Goal: Task Accomplishment & Management: Manage account settings

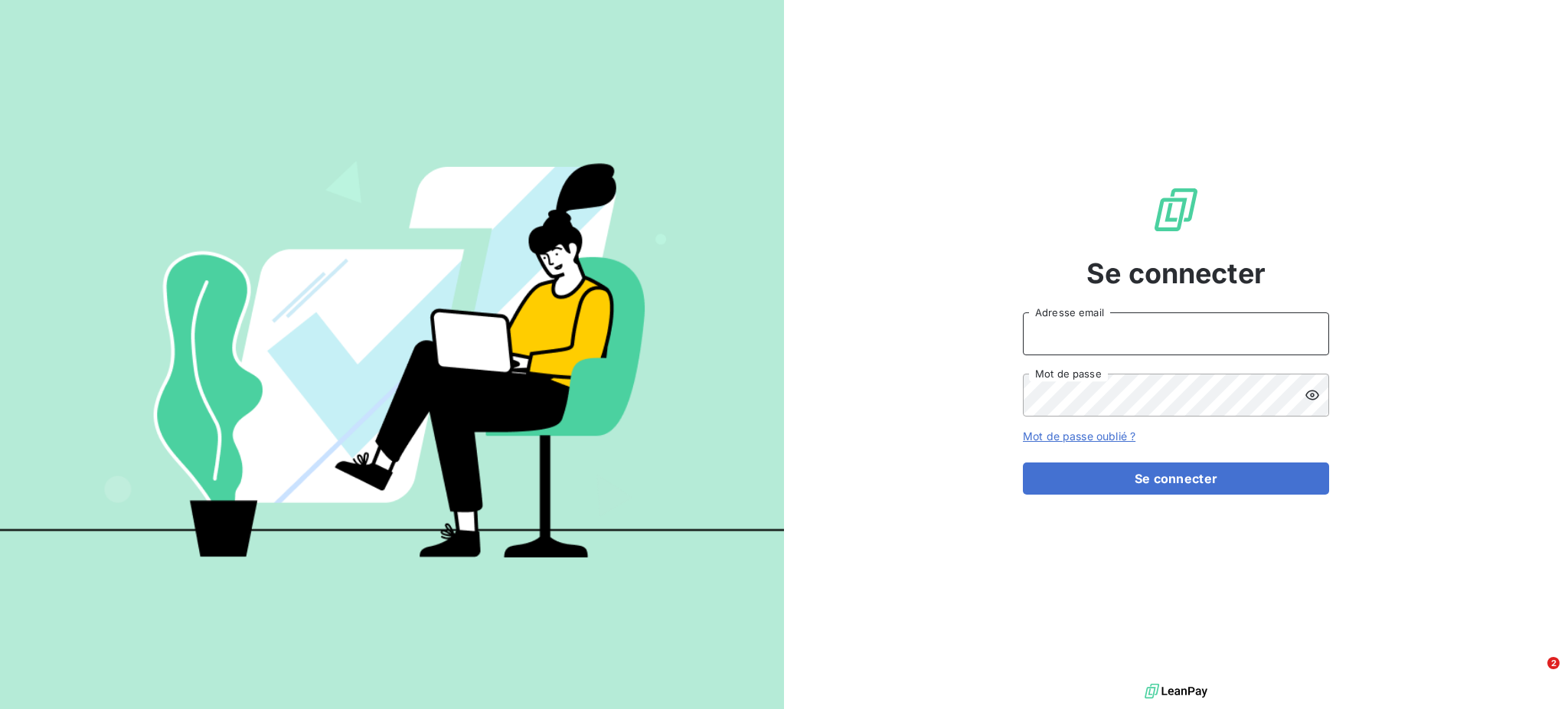
click at [1057, 332] on input "Adresse email" at bounding box center [1176, 334] width 307 height 43
type input "[PERSON_NAME][EMAIL_ADDRESS][DOMAIN_NAME]"
click at [1022, 462] on button "Se connecter" at bounding box center [1176, 478] width 307 height 32
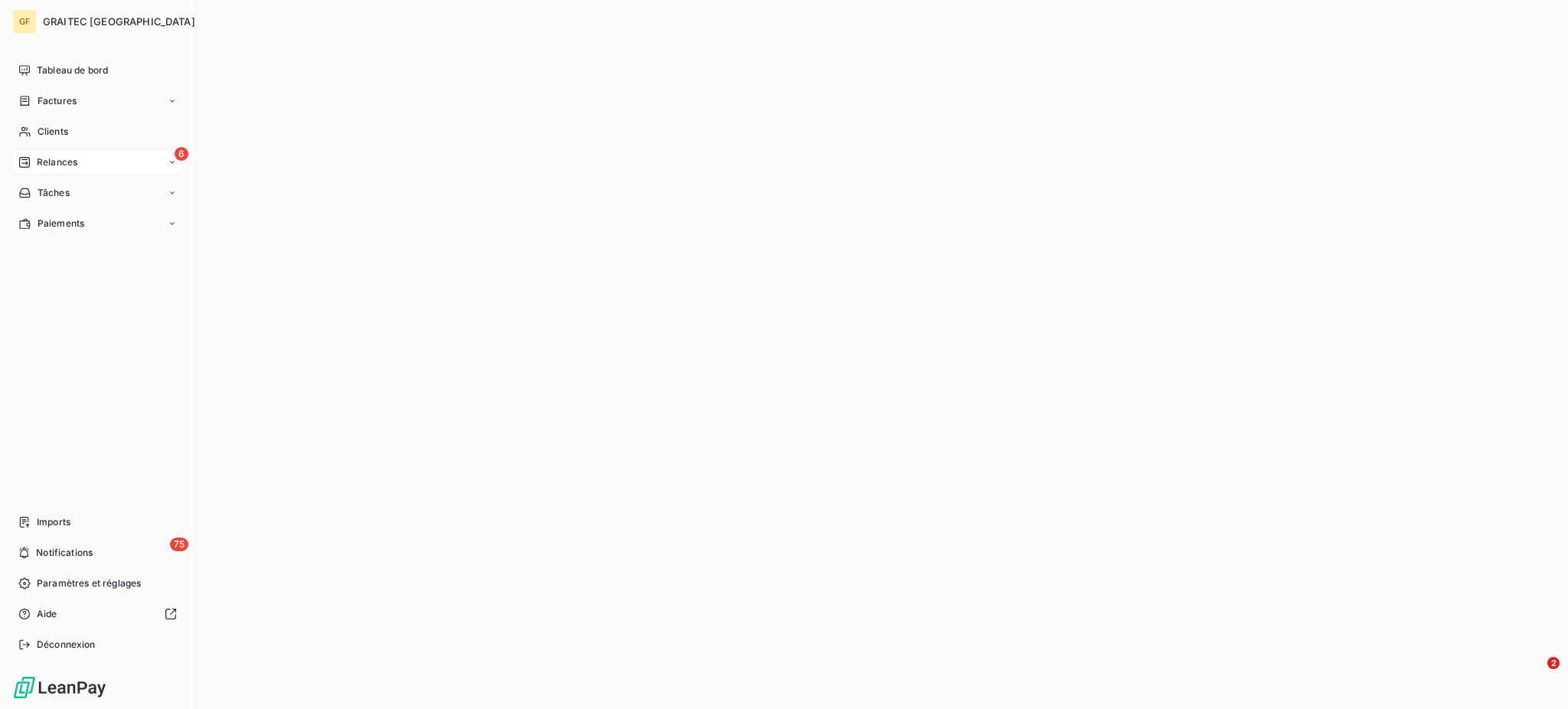
click at [56, 162] on span "Relances" at bounding box center [57, 162] width 41 height 14
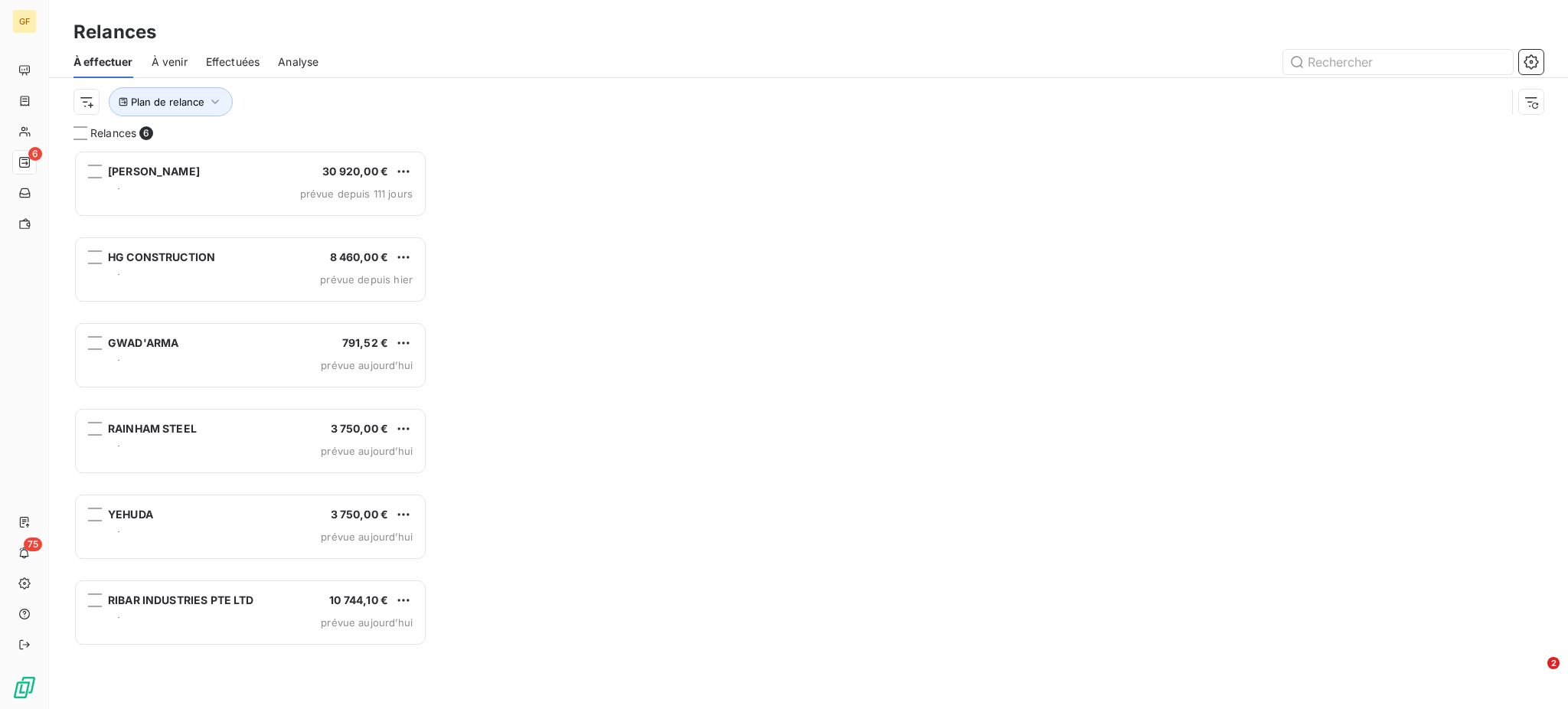
scroll to position [544, 337]
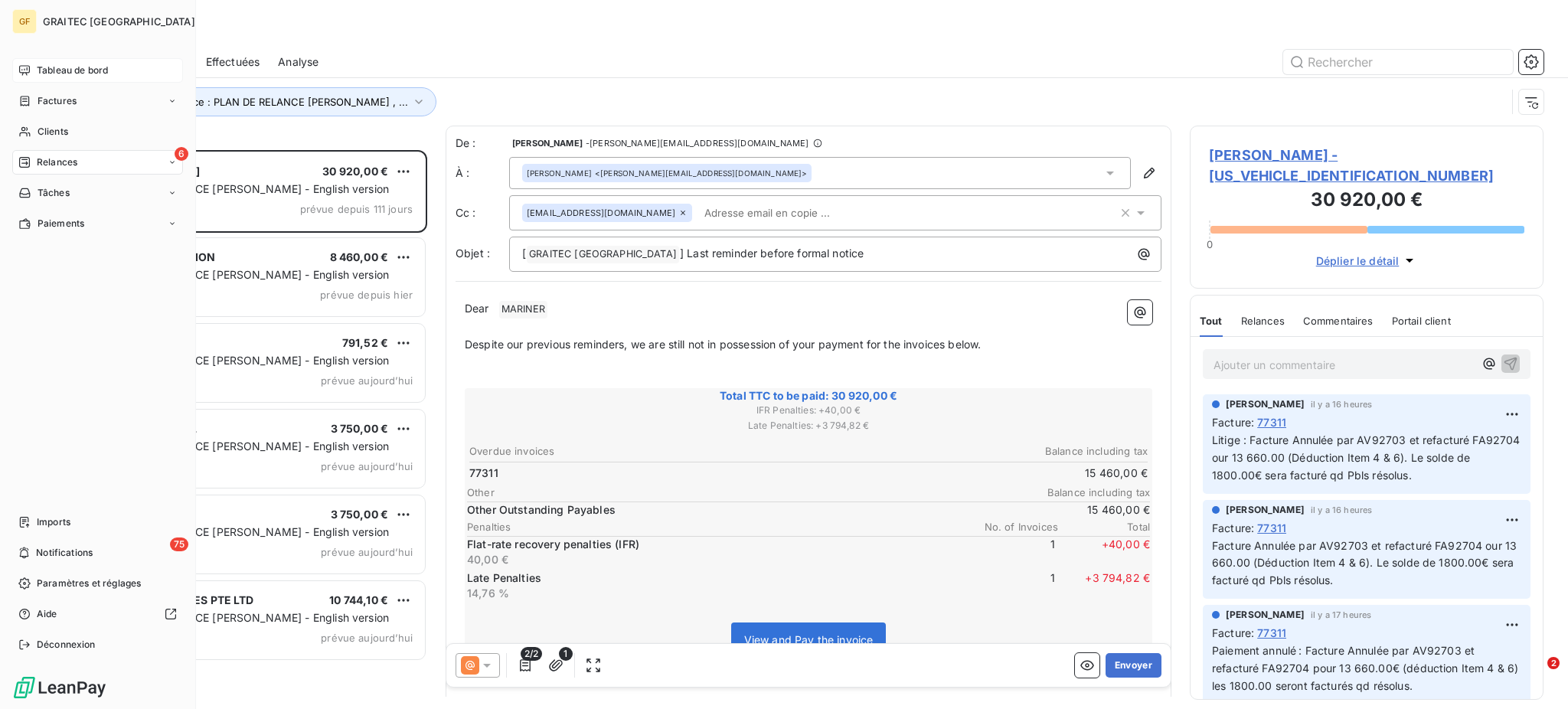
click at [66, 71] on span "Tableau de bord" at bounding box center [72, 71] width 71 height 14
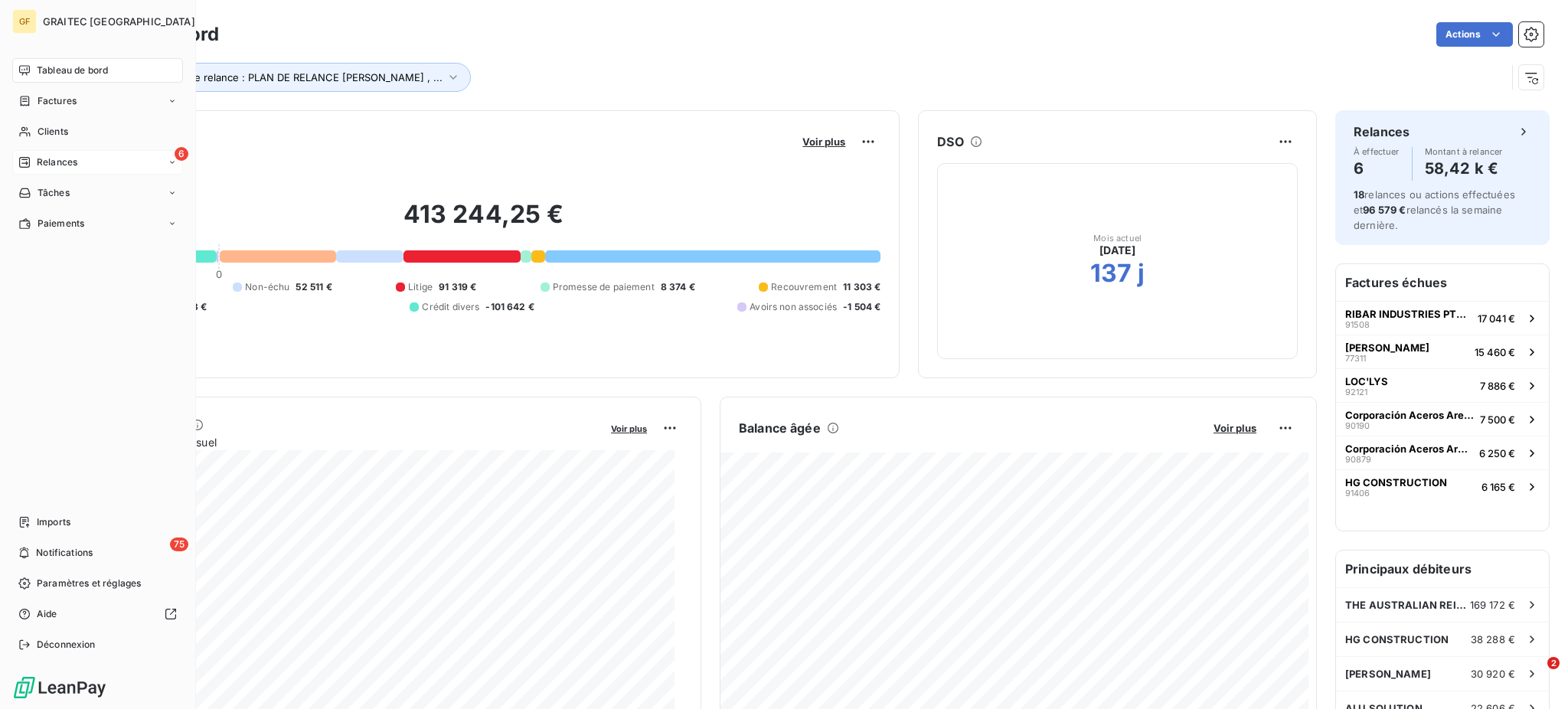
click at [57, 160] on span "Relances" at bounding box center [57, 162] width 41 height 14
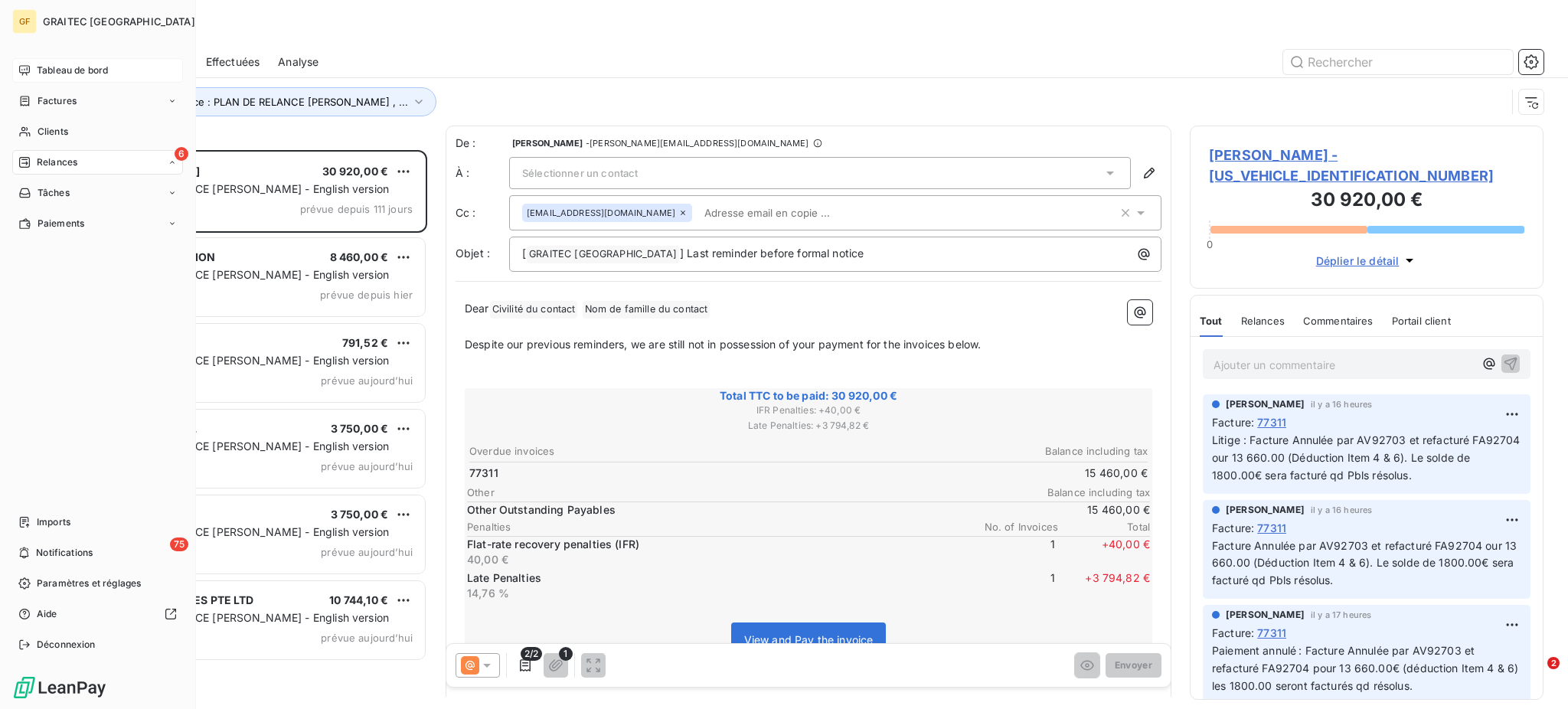
scroll to position [544, 337]
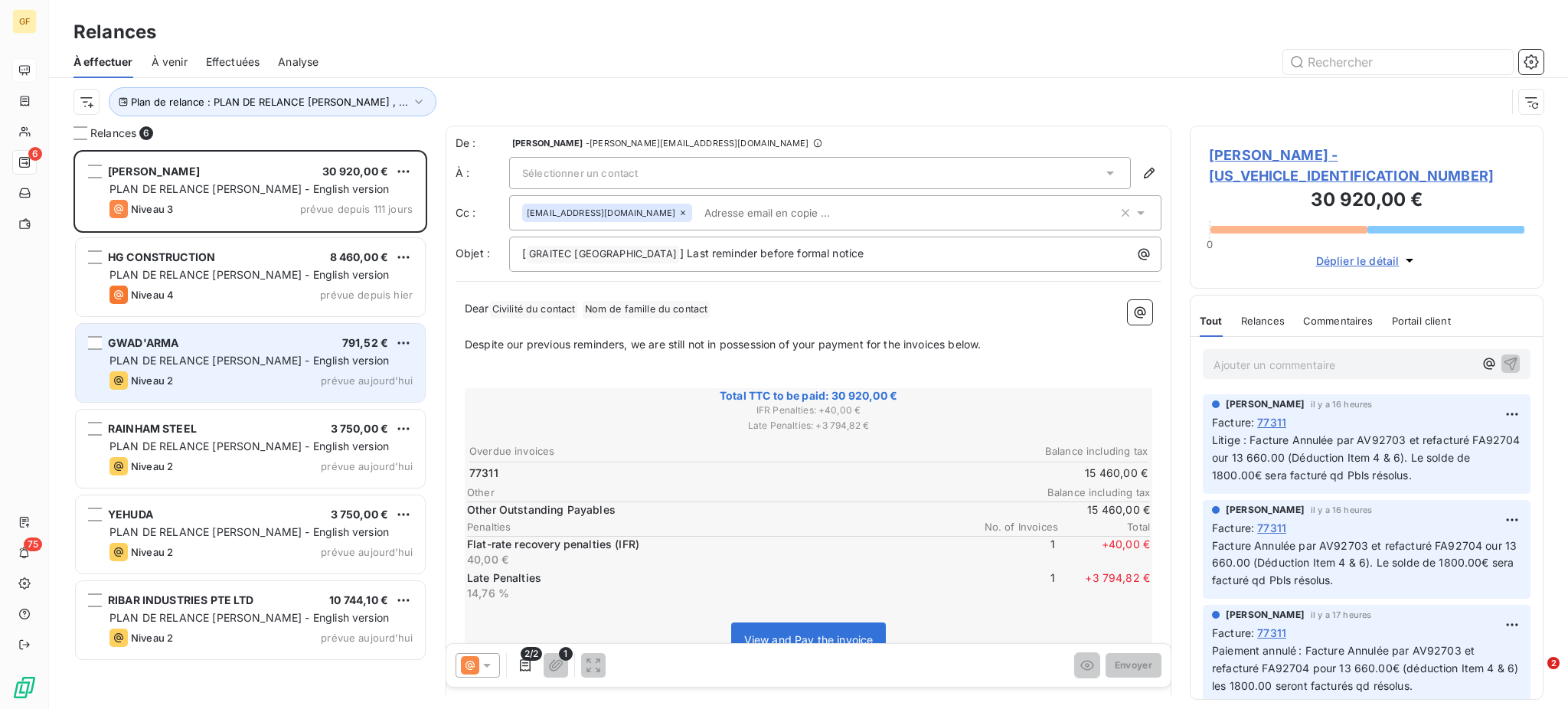
click at [268, 370] on div "GWAD'ARMA 791,52 € PLAN DE RELANCE GERALDINE - English version Niveau 2 prévue …" at bounding box center [250, 362] width 349 height 78
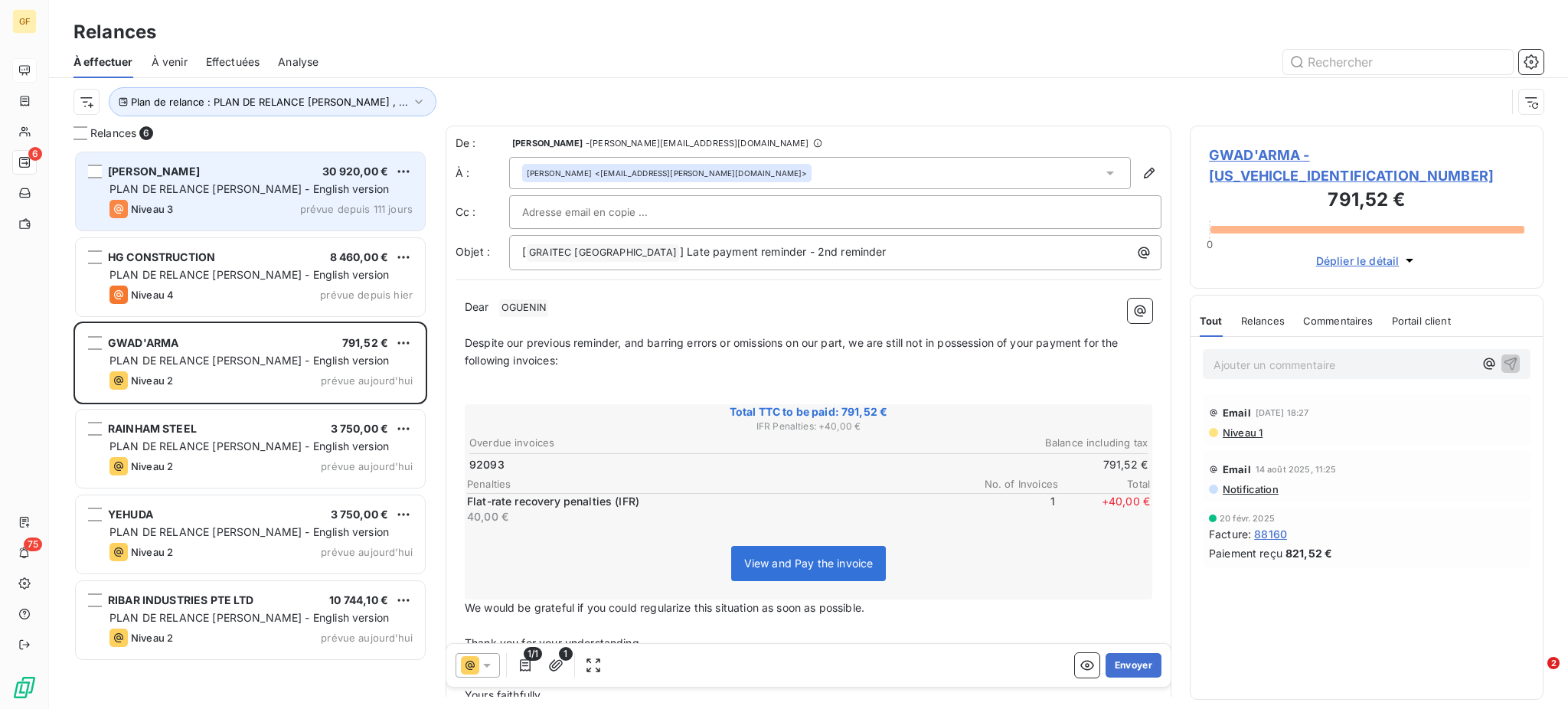
click at [238, 197] on div "FLETCHER 30 920,00 € PLAN DE RELANCE GERALDINE - English version Niveau 3 prévu…" at bounding box center [250, 191] width 349 height 78
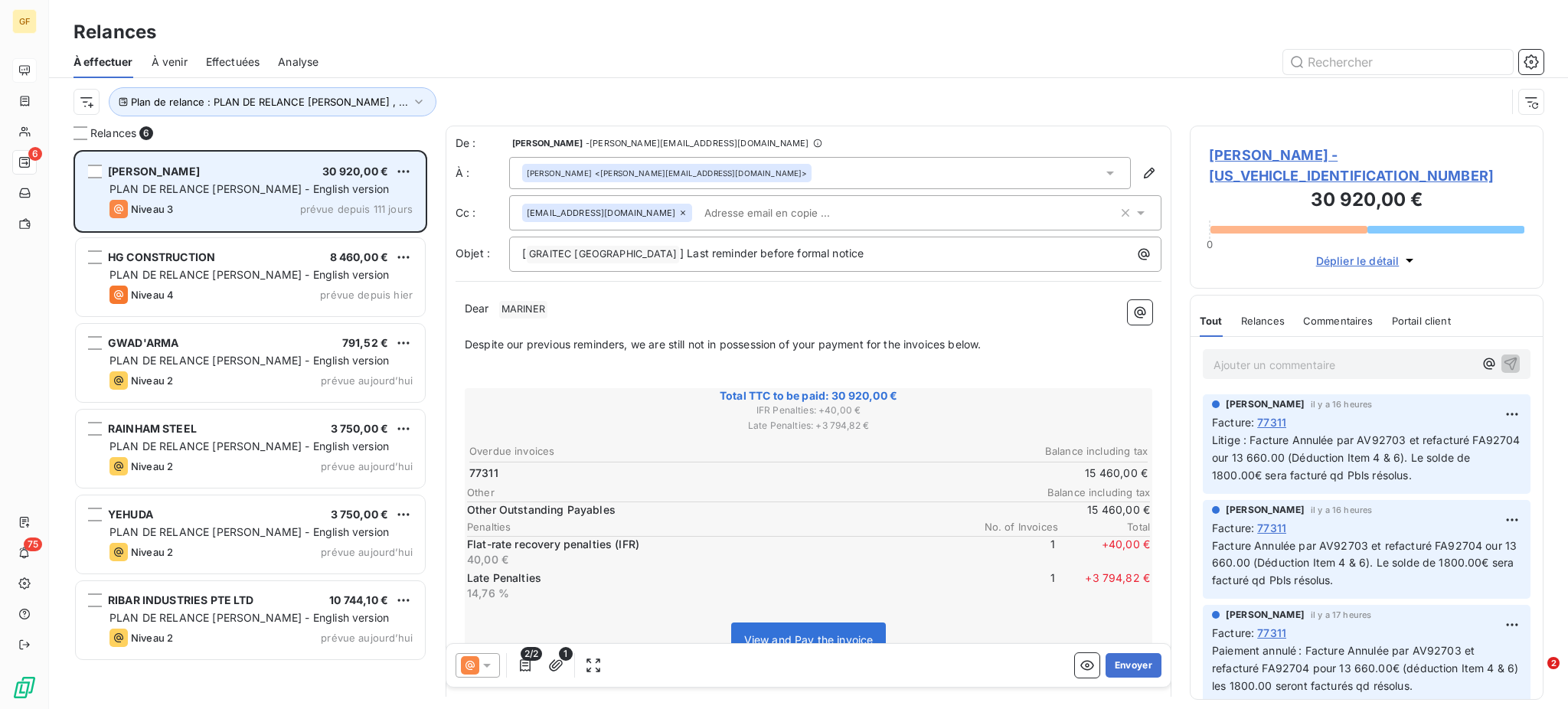
click at [272, 177] on div "FLETCHER 30 920,00 €" at bounding box center [261, 171] width 303 height 14
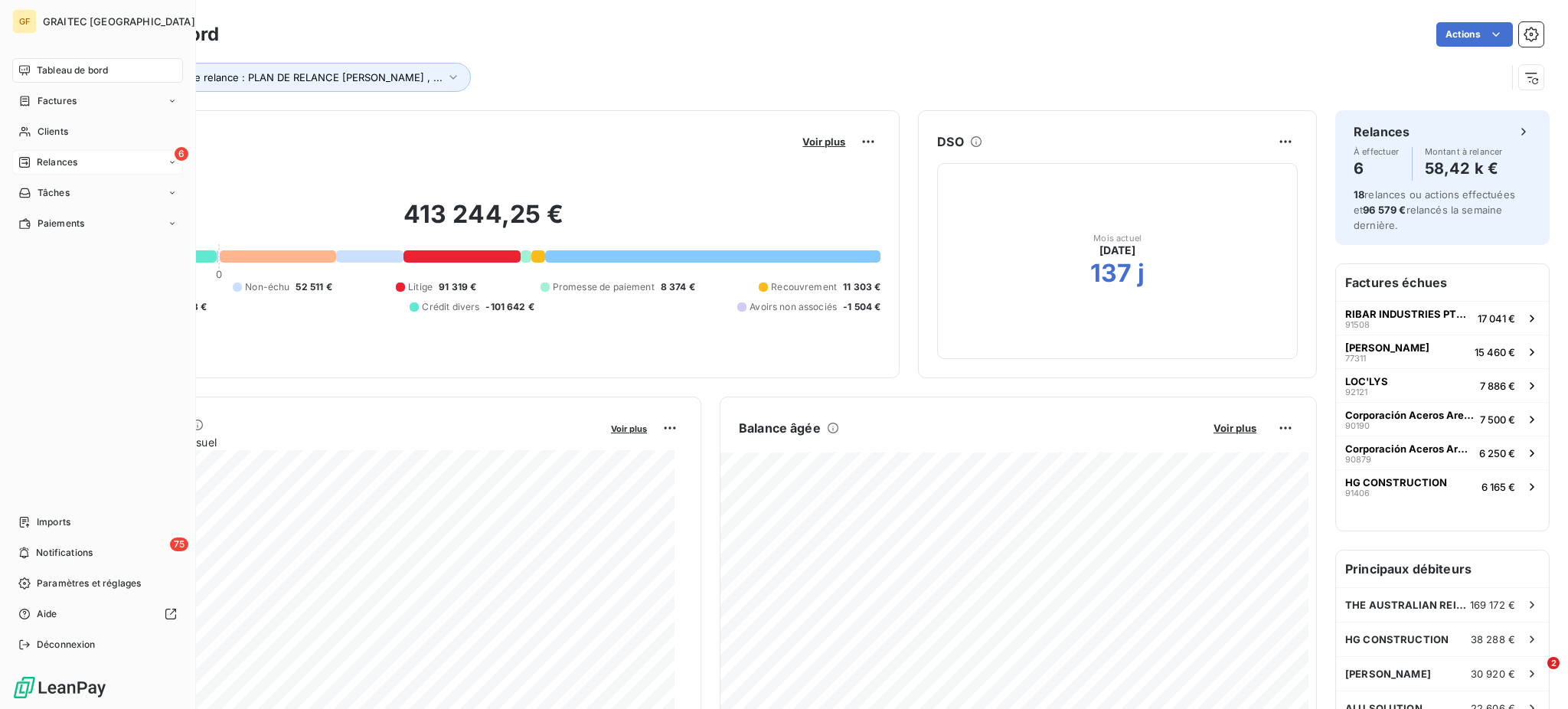
click at [65, 167] on span "Relances" at bounding box center [57, 162] width 41 height 14
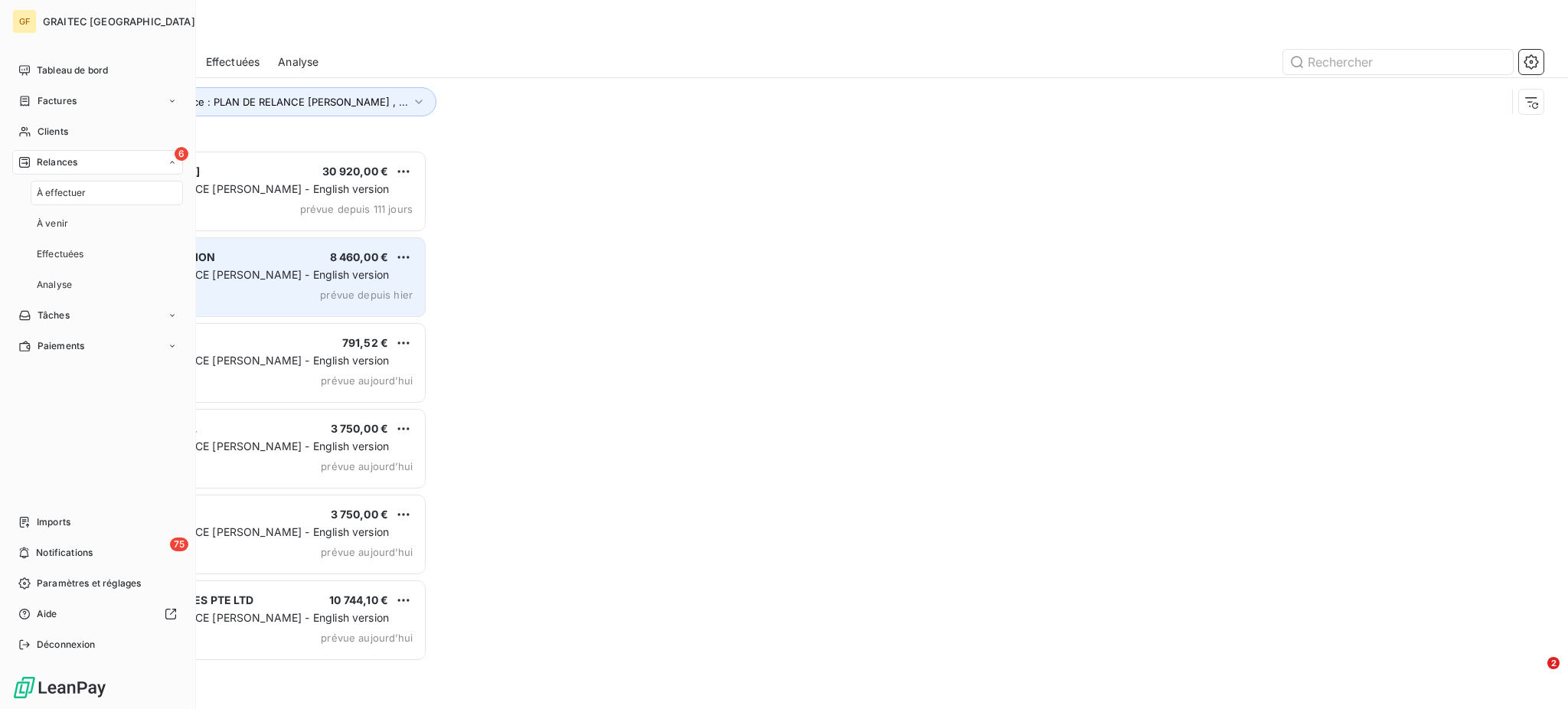
scroll to position [544, 337]
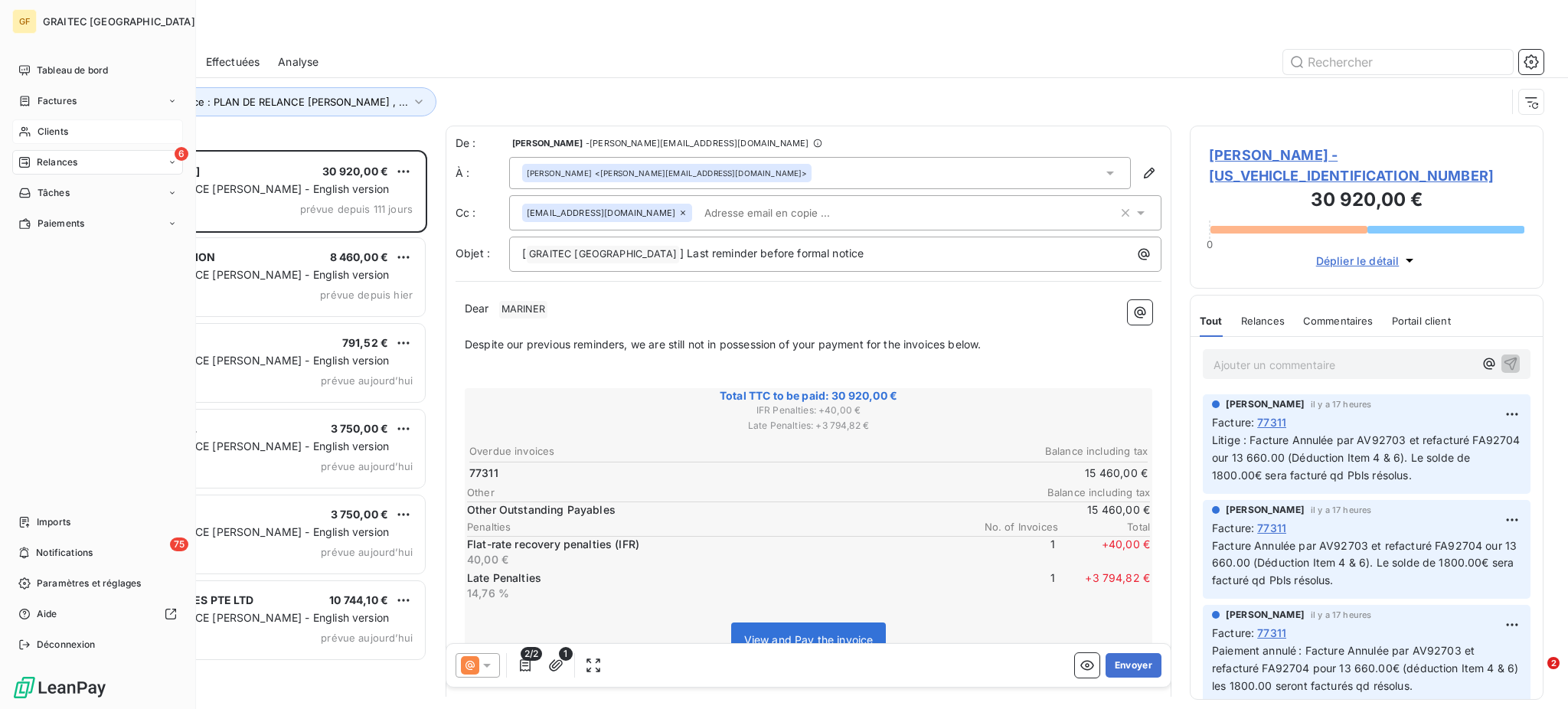
click at [47, 130] on span "Clients" at bounding box center [53, 131] width 31 height 14
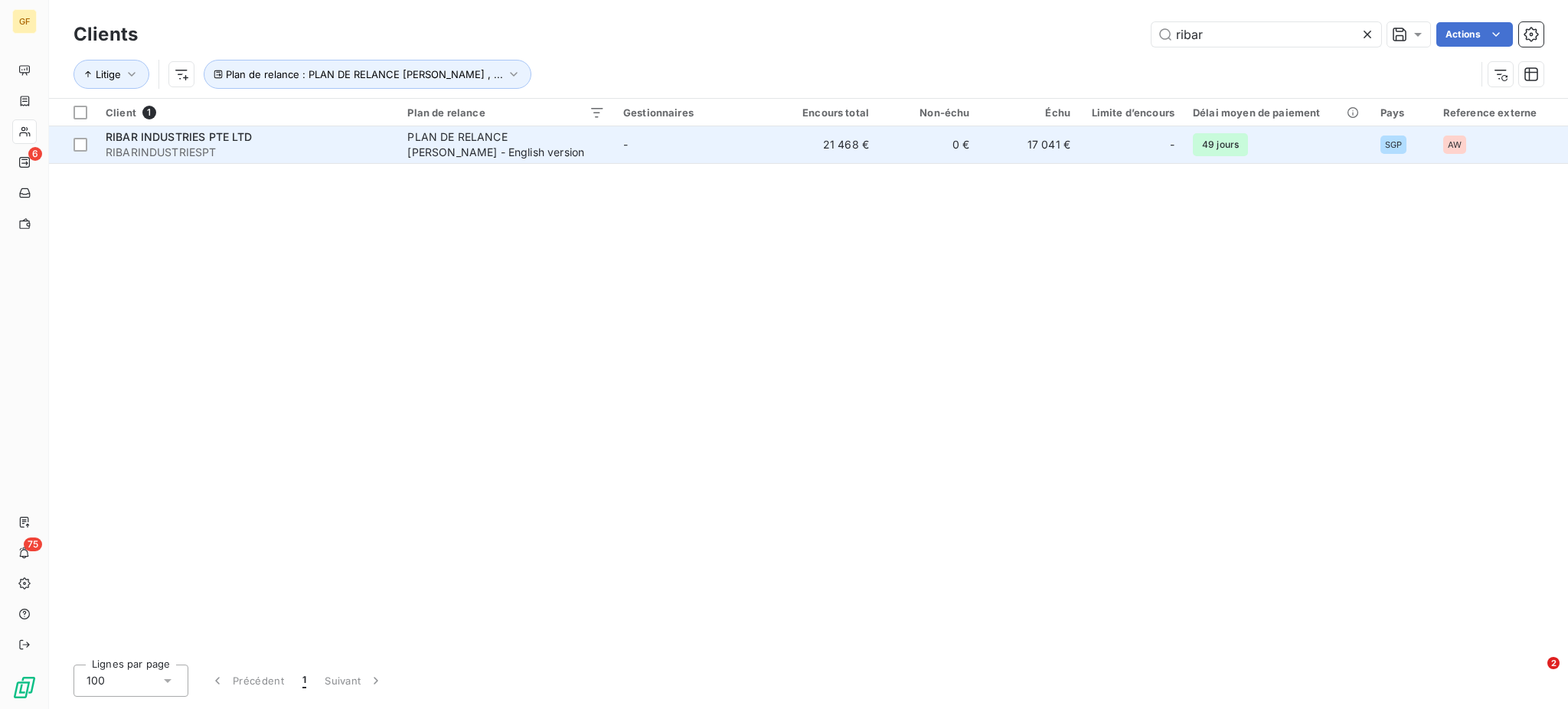
type input "ribar"
click at [458, 144] on div "PLAN DE RELANCE [PERSON_NAME] - English version" at bounding box center [503, 144] width 191 height 31
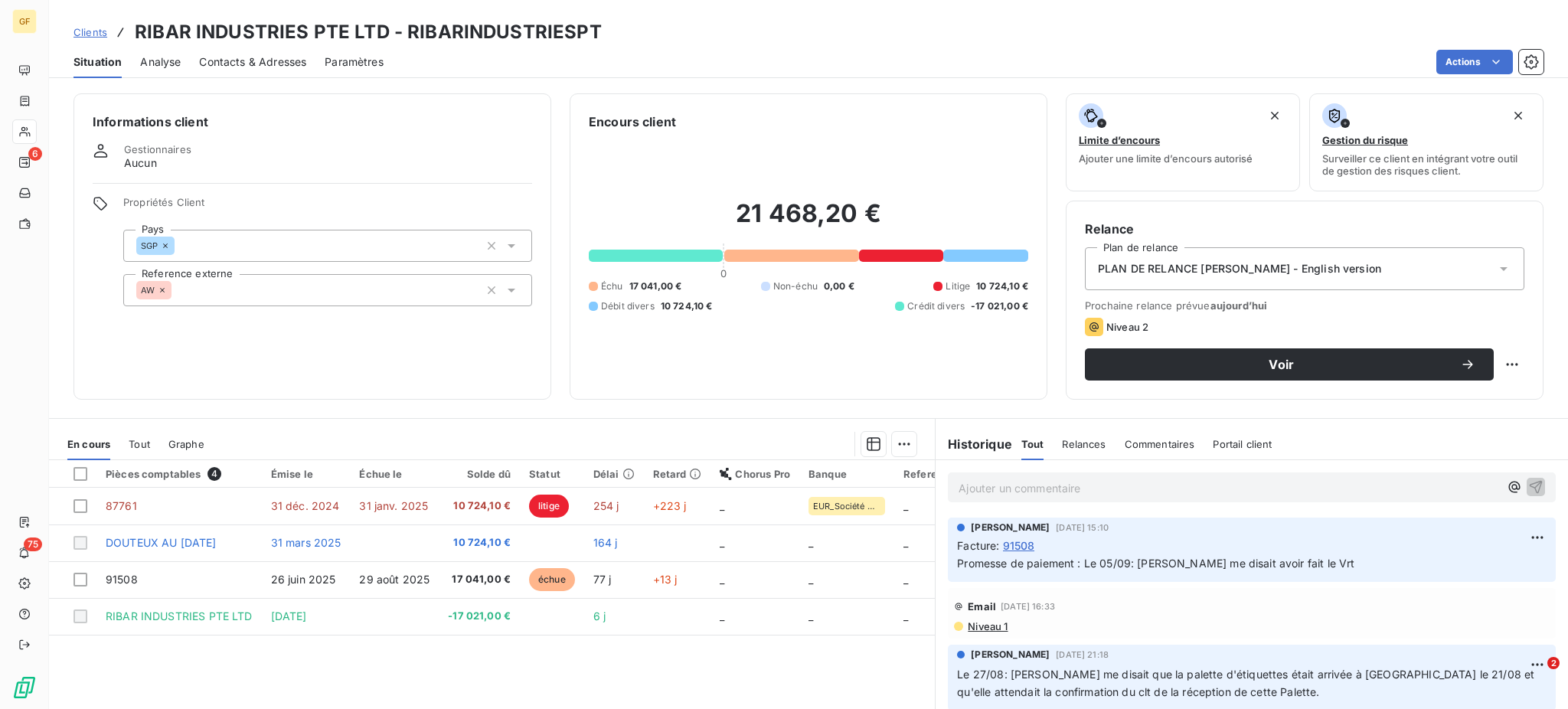
click at [973, 497] on p "Ajouter un commentaire ﻿" at bounding box center [1229, 488] width 541 height 19
click at [1145, 486] on p "Le 10/09: Relance interne." at bounding box center [1229, 488] width 541 height 18
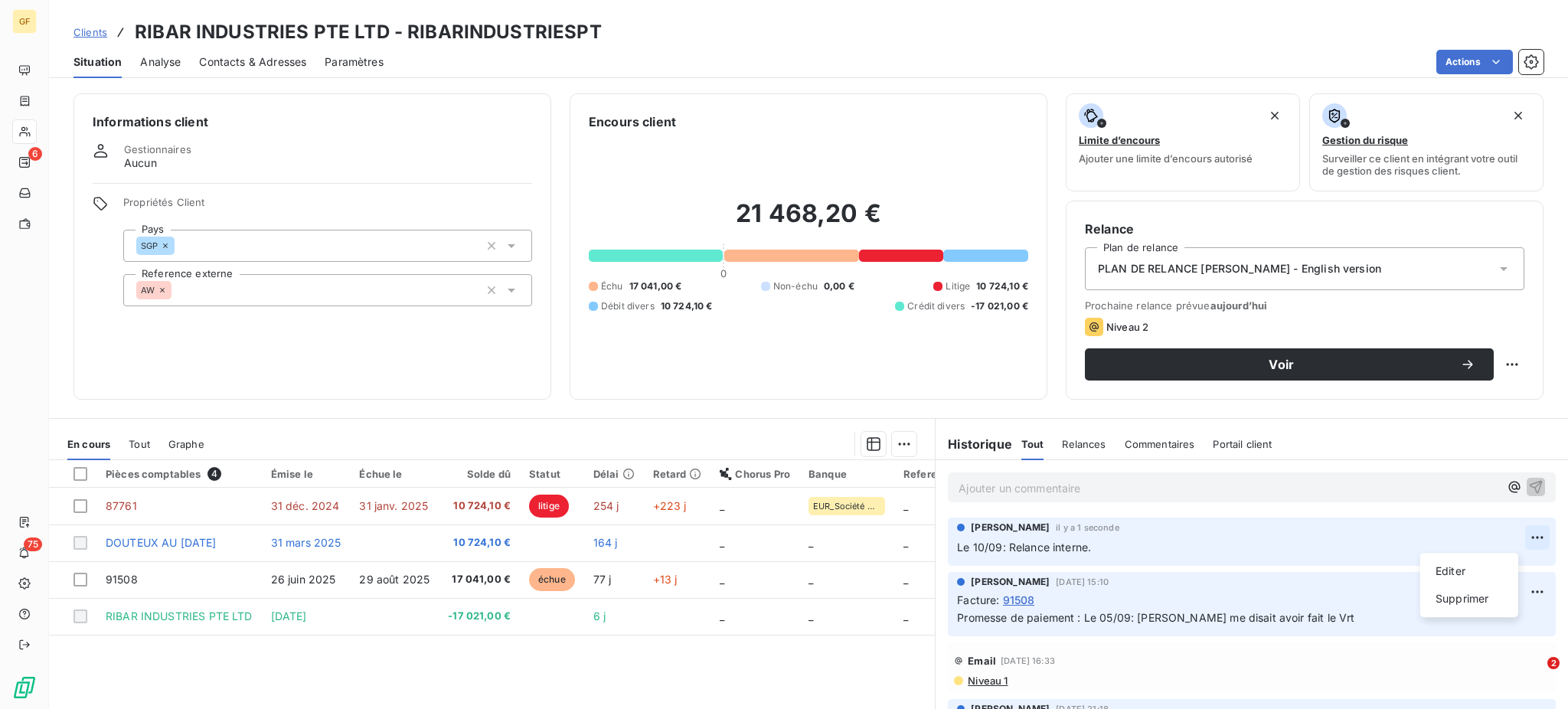
click at [1504, 540] on html "GF 6 75 Clients RIBAR INDUSTRIES PTE LTD - RIBARINDUSTRIESPT Situation Analyse …" at bounding box center [784, 354] width 1568 height 709
click at [1471, 601] on div "Supprimer" at bounding box center [1468, 598] width 86 height 25
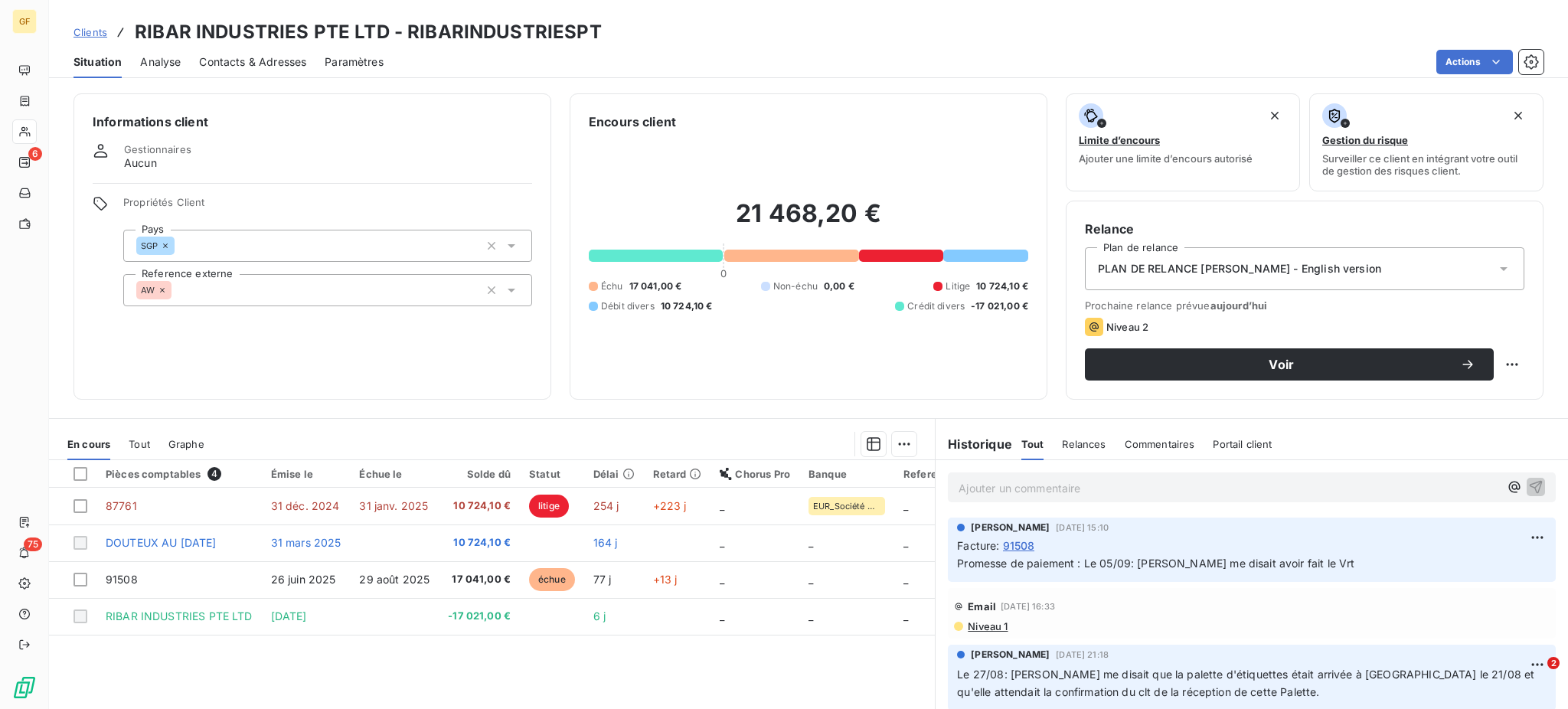
click at [968, 485] on p "Ajouter un commentaire ﻿" at bounding box center [1229, 488] width 541 height 19
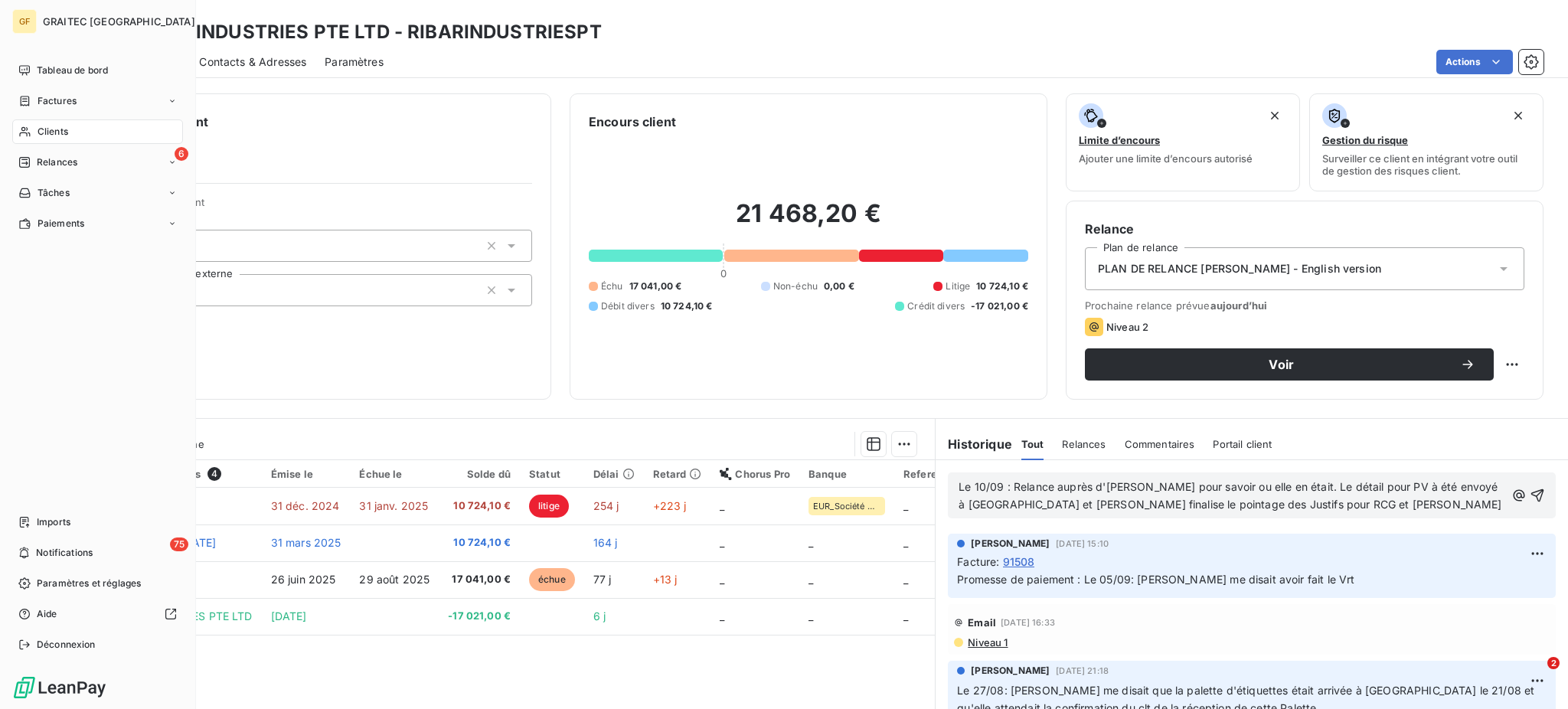
click at [54, 130] on span "Clients" at bounding box center [53, 131] width 31 height 14
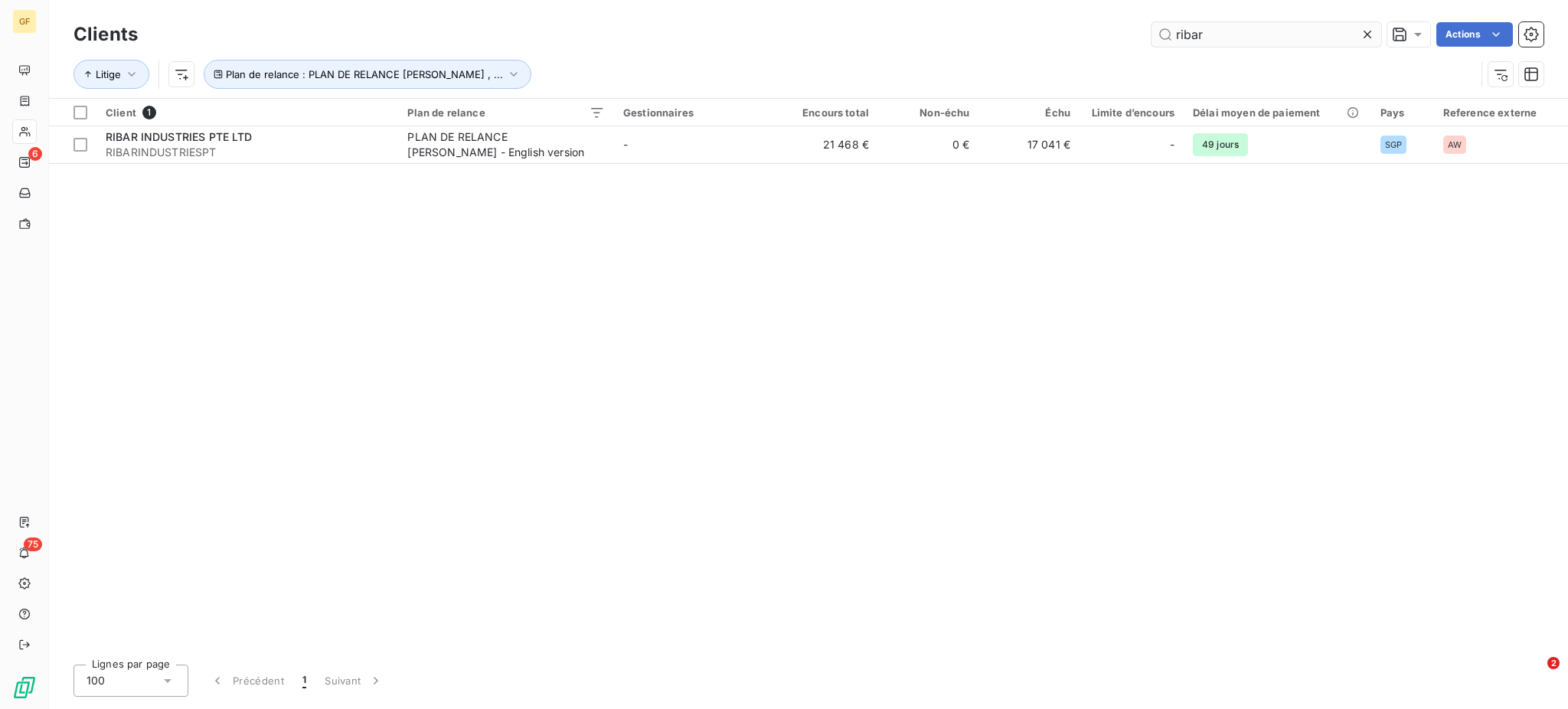
drag, startPoint x: 1284, startPoint y: 30, endPoint x: 1168, endPoint y: 32, distance: 116.0
click at [1168, 32] on input "ribar" at bounding box center [1265, 34] width 230 height 25
type input "hg"
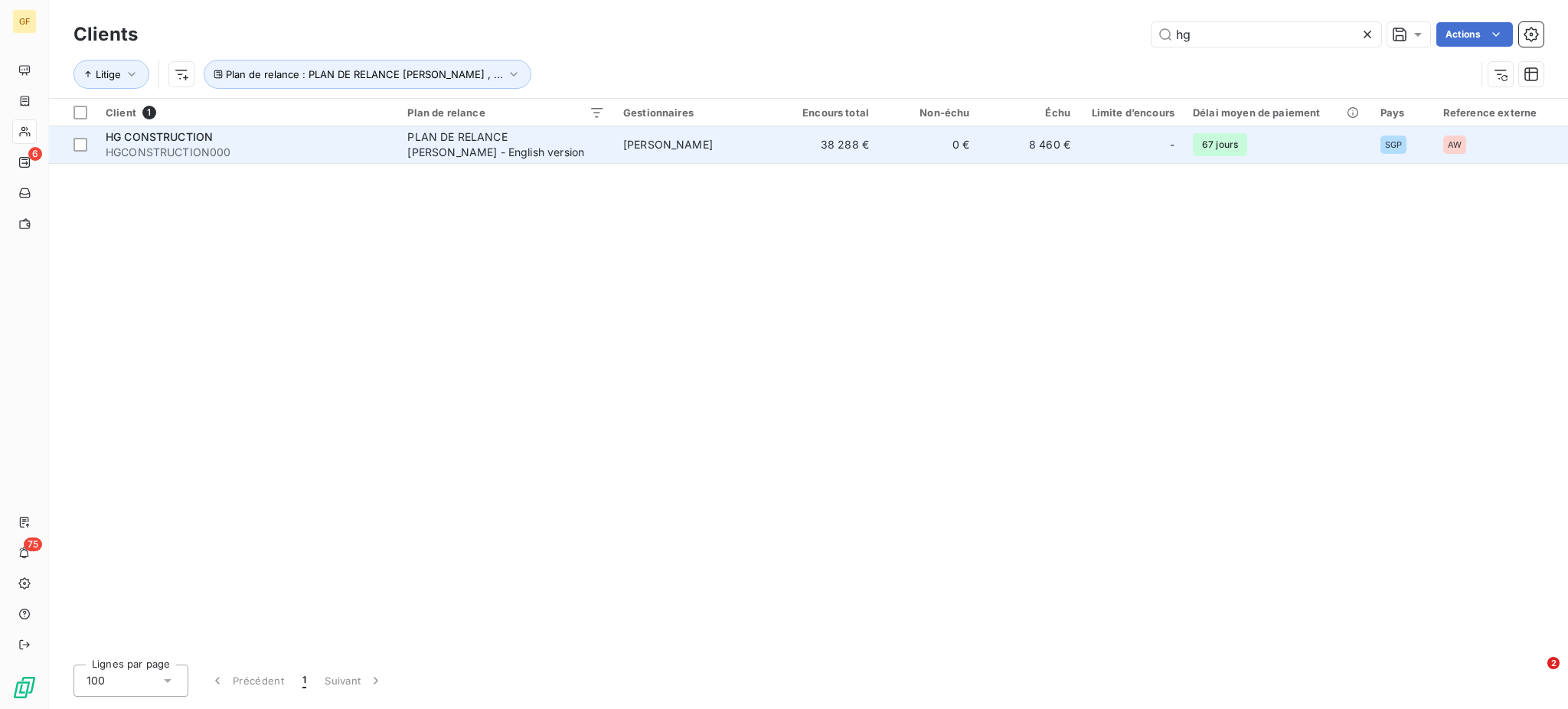
click at [257, 147] on span "HGCONSTRUCTION000" at bounding box center [247, 151] width 283 height 15
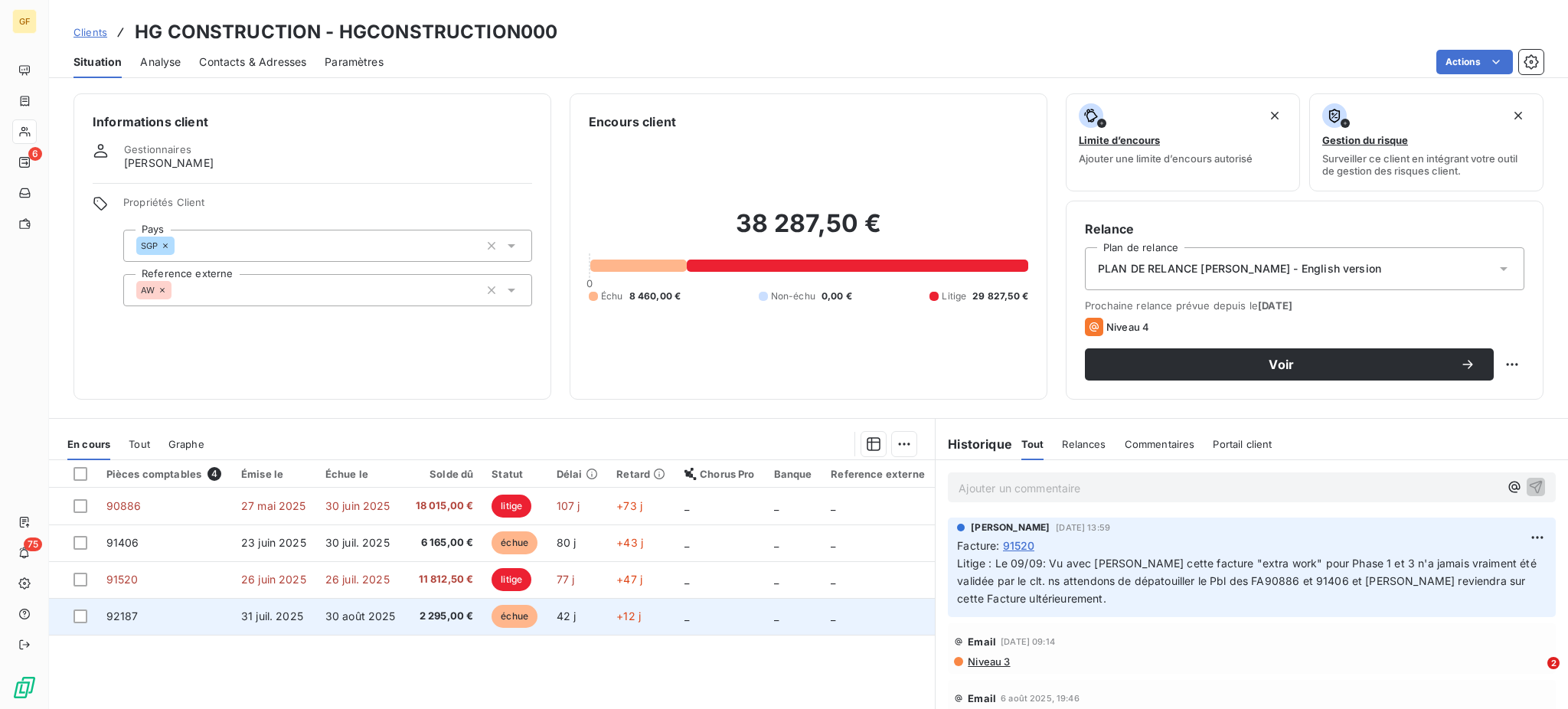
click at [424, 613] on span "2 295,00 €" at bounding box center [444, 615] width 59 height 15
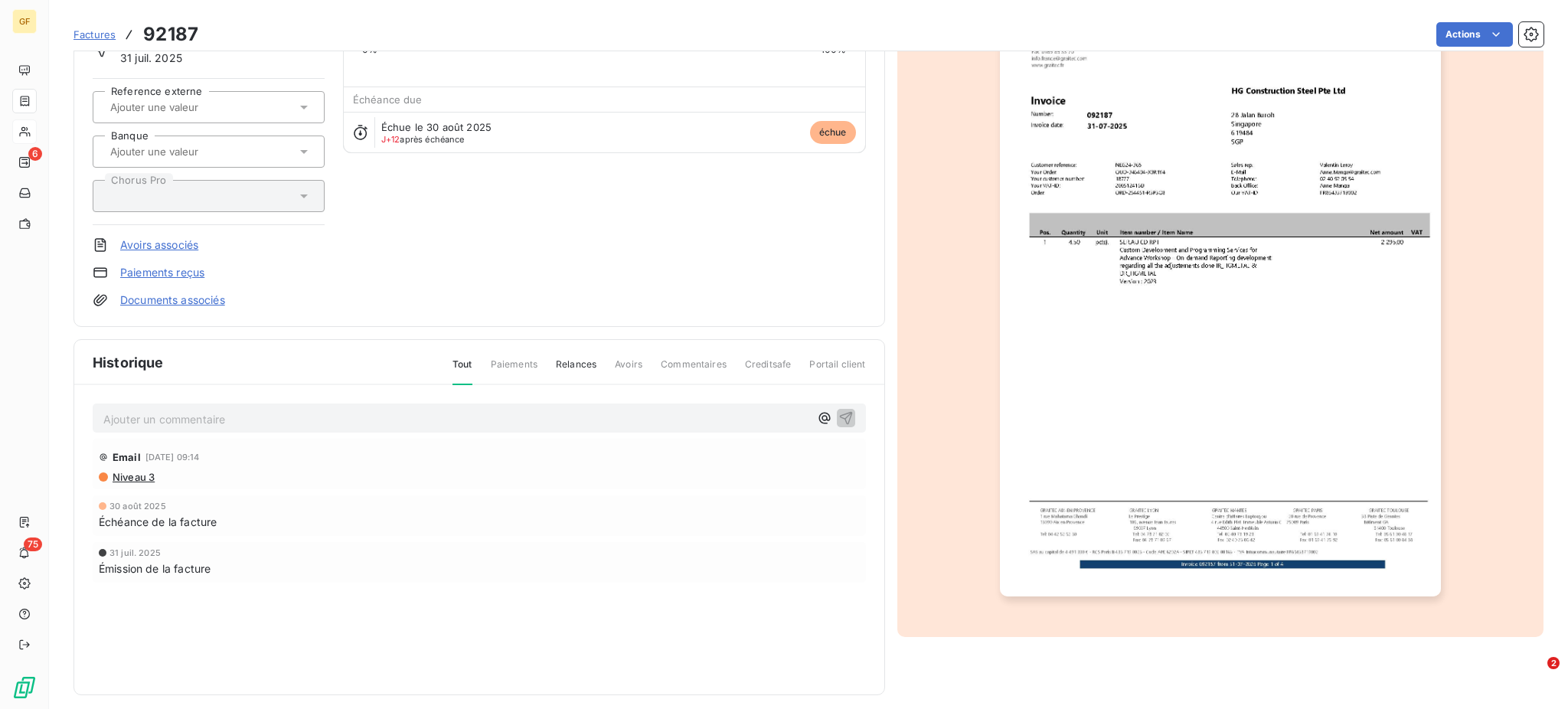
scroll to position [137, 0]
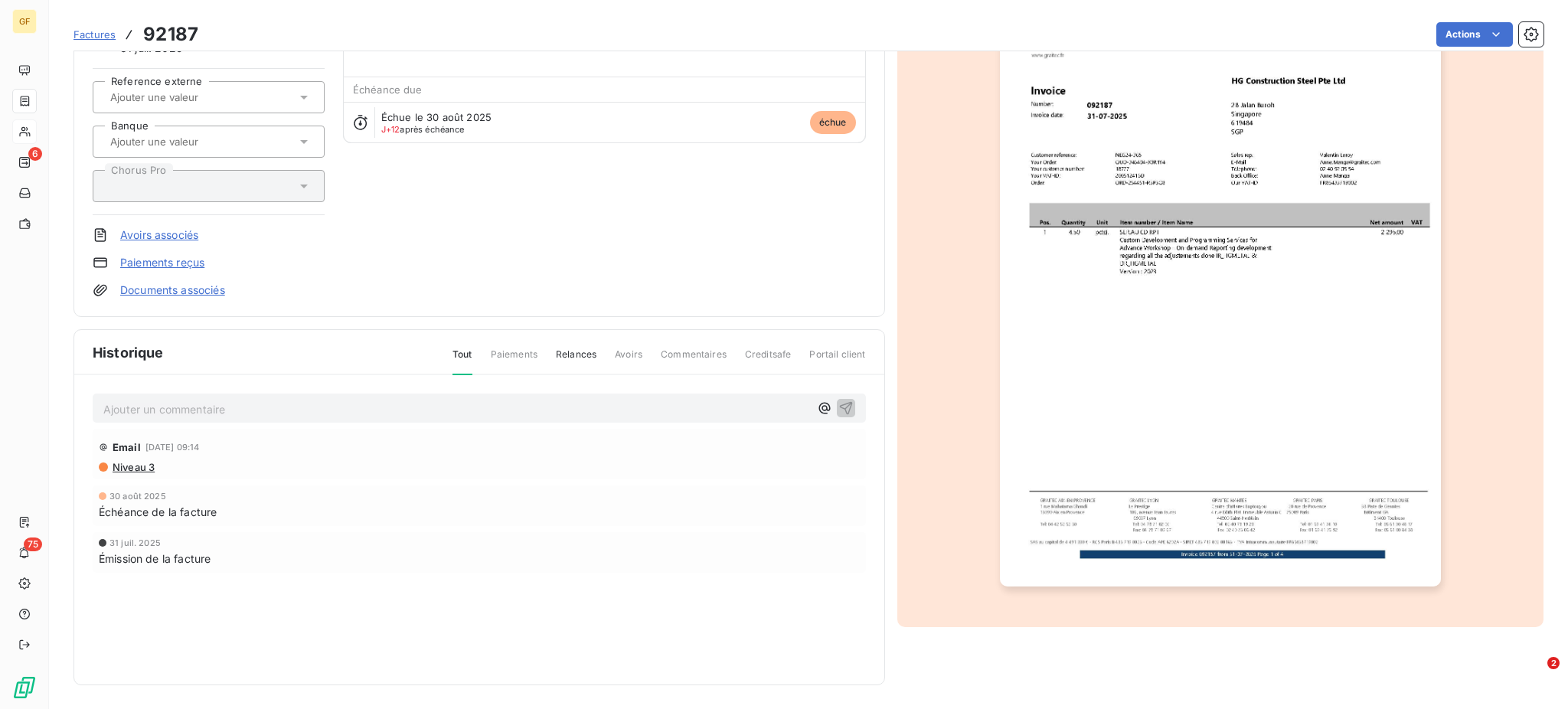
click at [192, 410] on p "Ajouter un commentaire ﻿" at bounding box center [456, 408] width 706 height 19
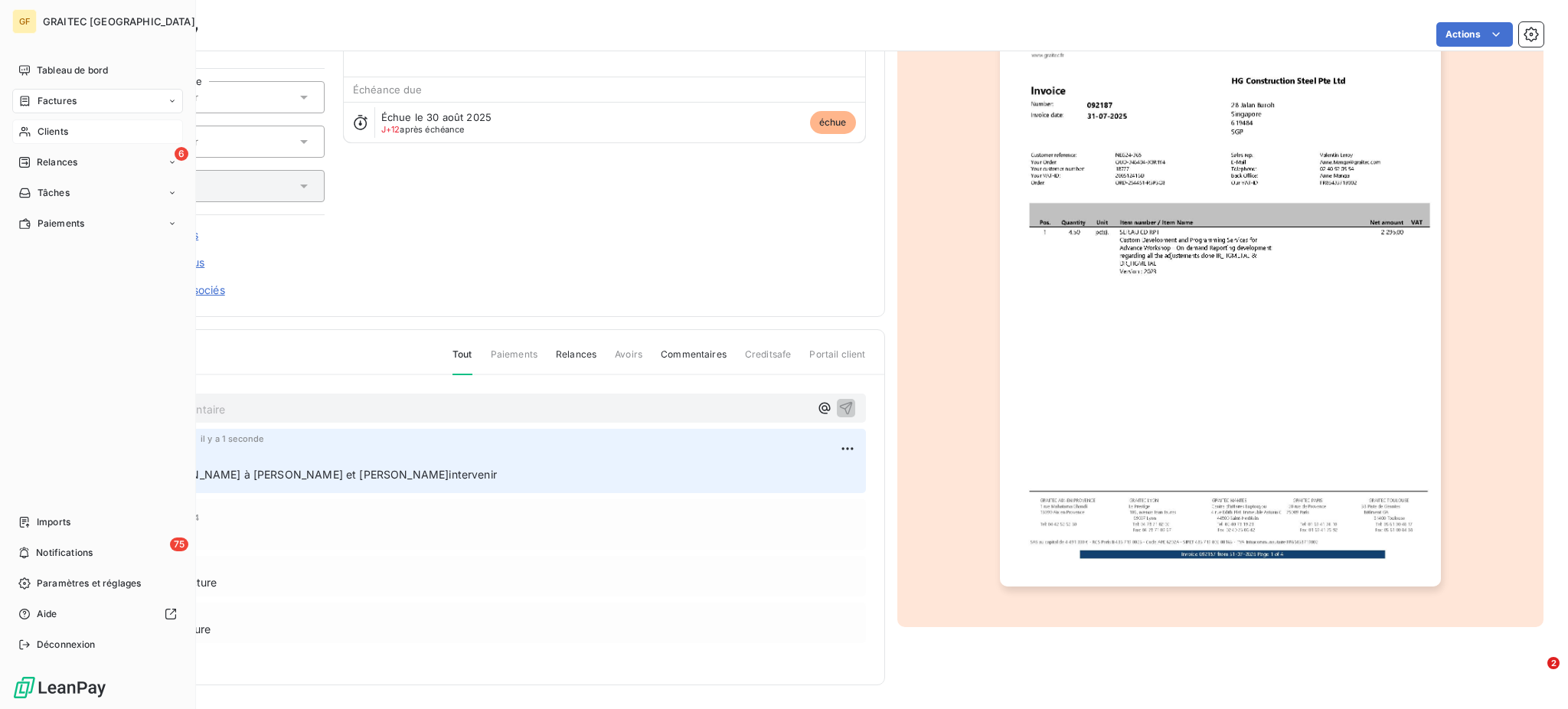
click at [55, 127] on span "Clients" at bounding box center [53, 131] width 31 height 14
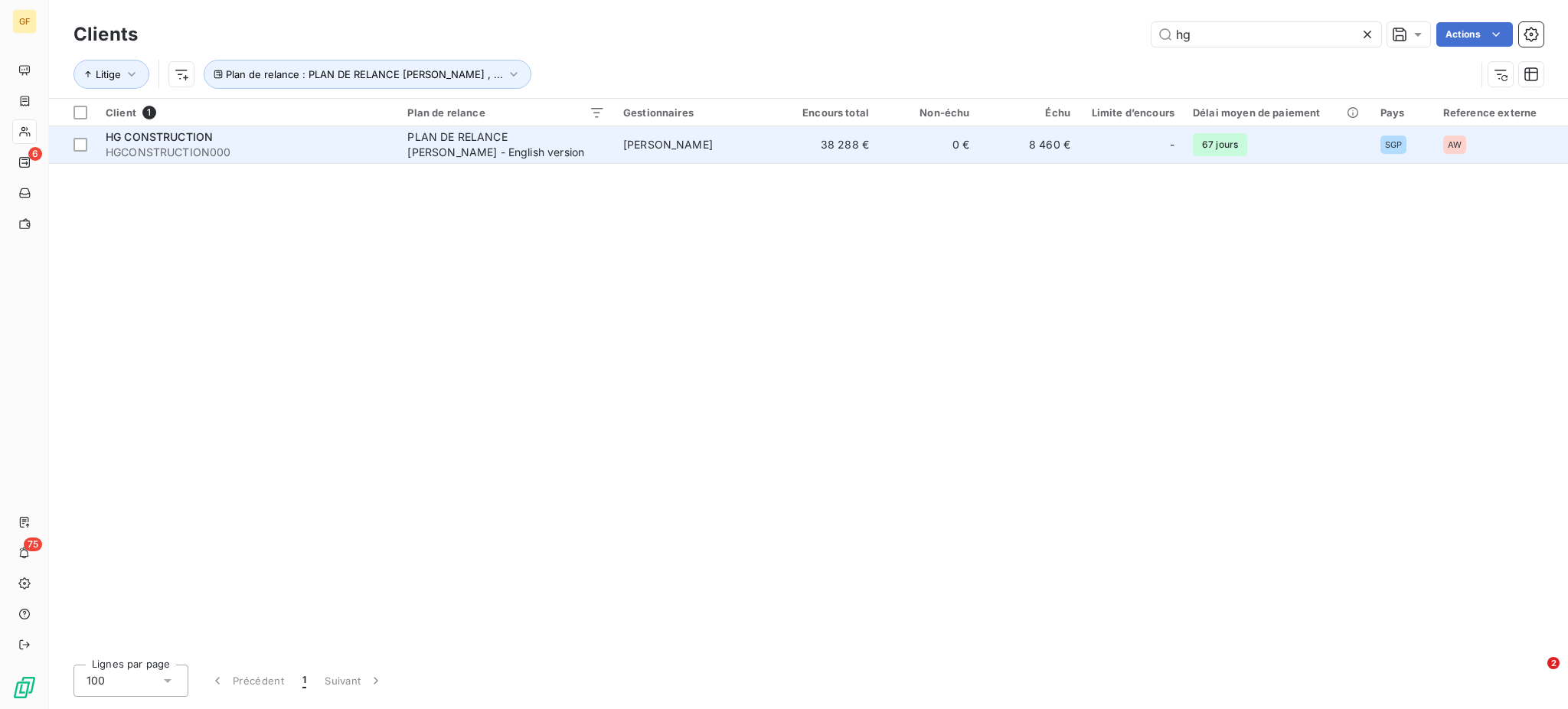
click at [545, 129] on div "PLAN DE RELANCE [PERSON_NAME] - English version" at bounding box center [503, 144] width 191 height 31
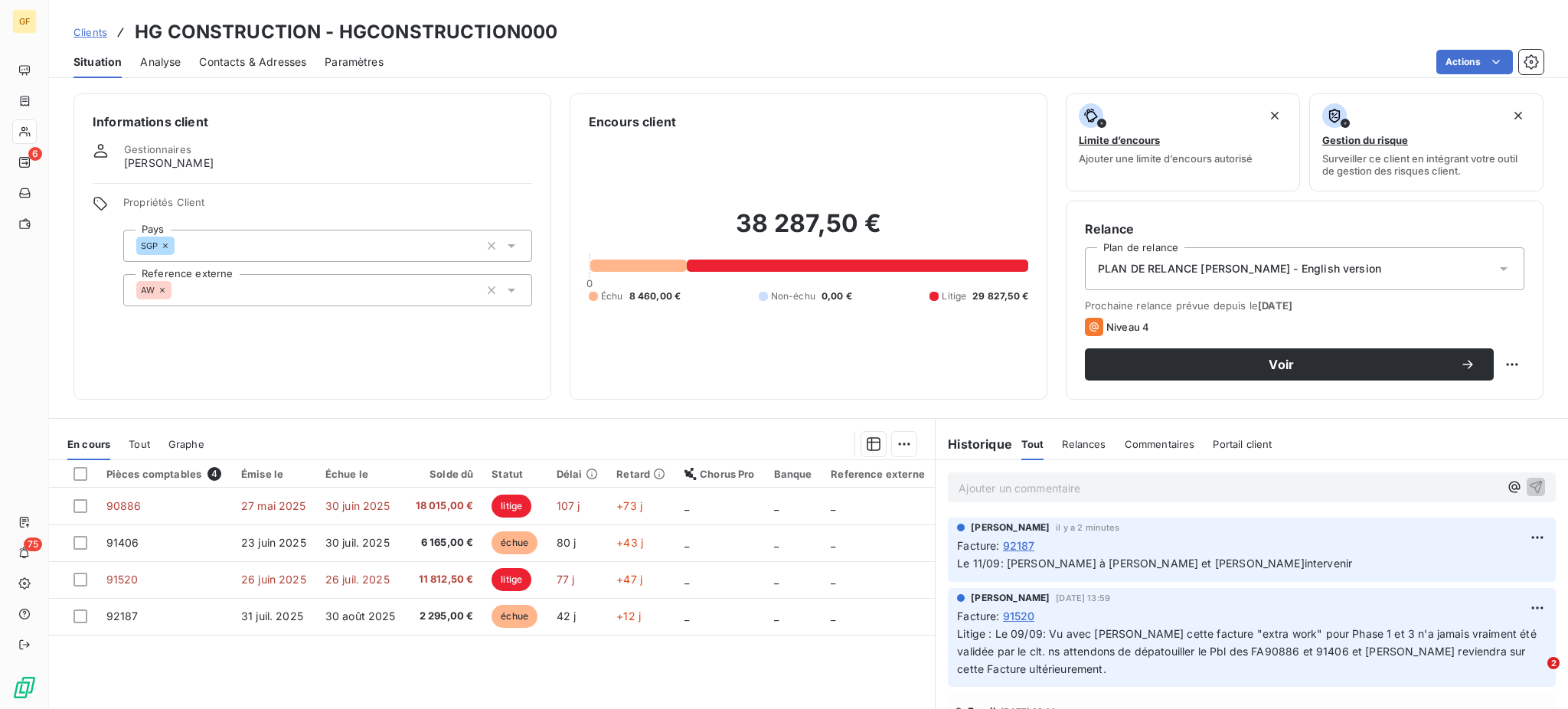
click at [962, 493] on p "Ajouter un commentaire ﻿" at bounding box center [1229, 488] width 541 height 19
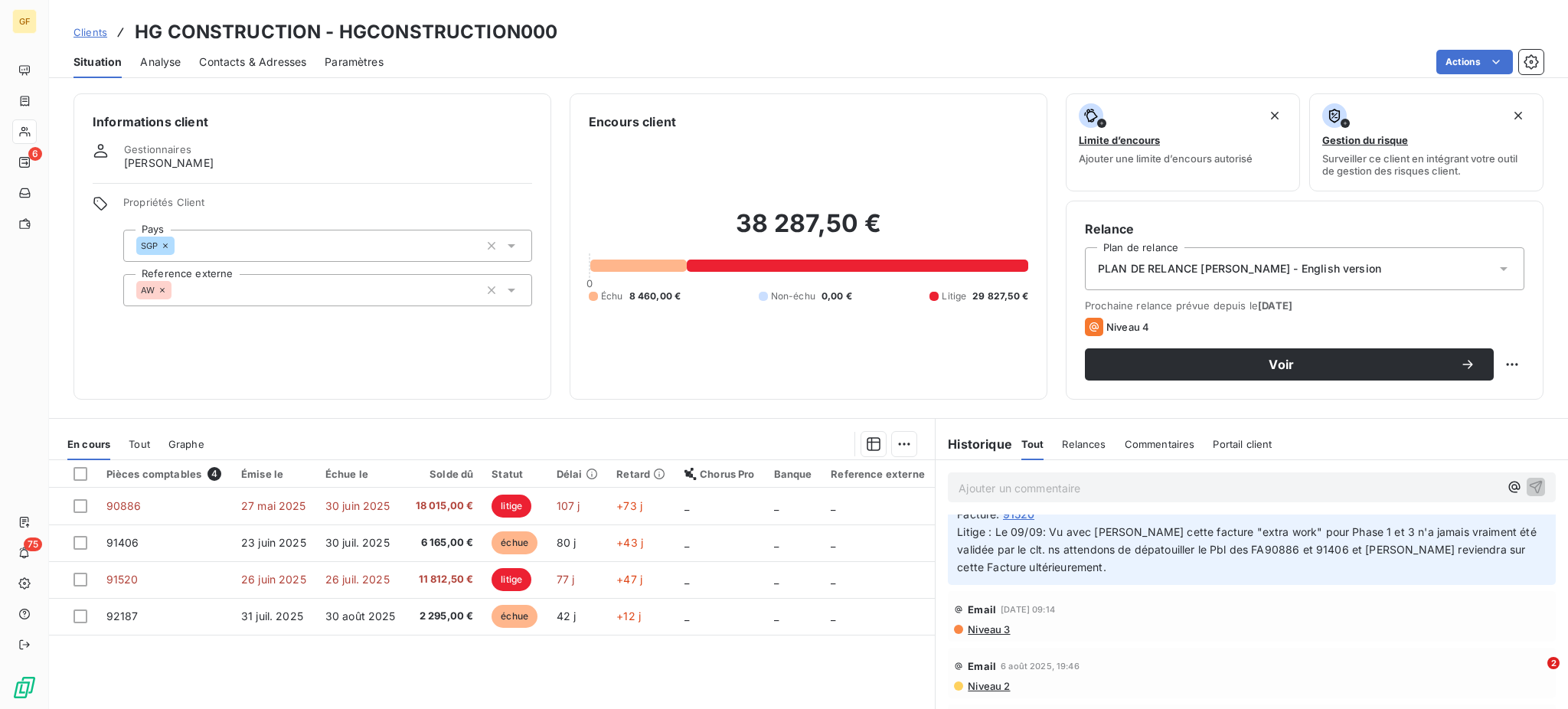
click at [974, 630] on span "Niveau 3" at bounding box center [988, 629] width 44 height 12
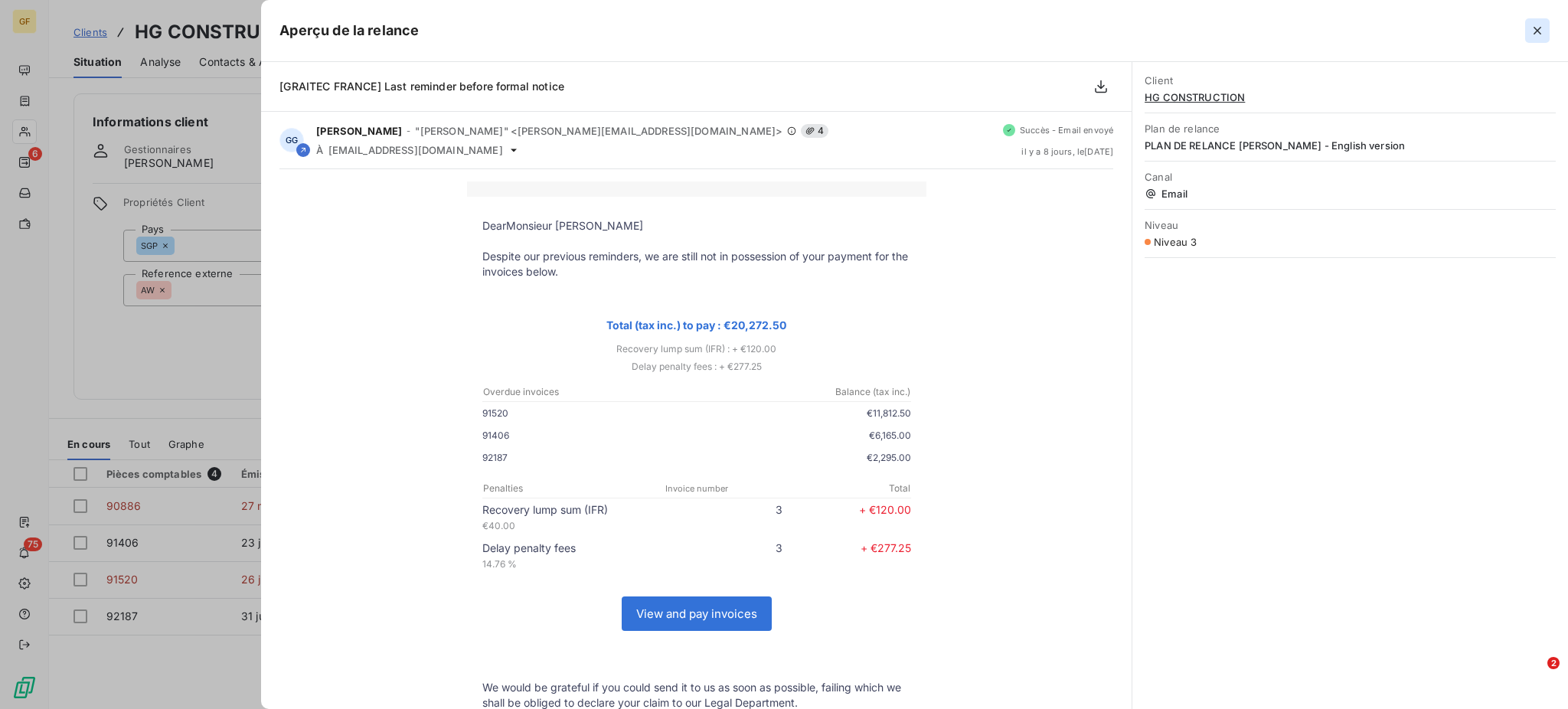
click at [1537, 31] on icon "button" at bounding box center [1537, 31] width 8 height 8
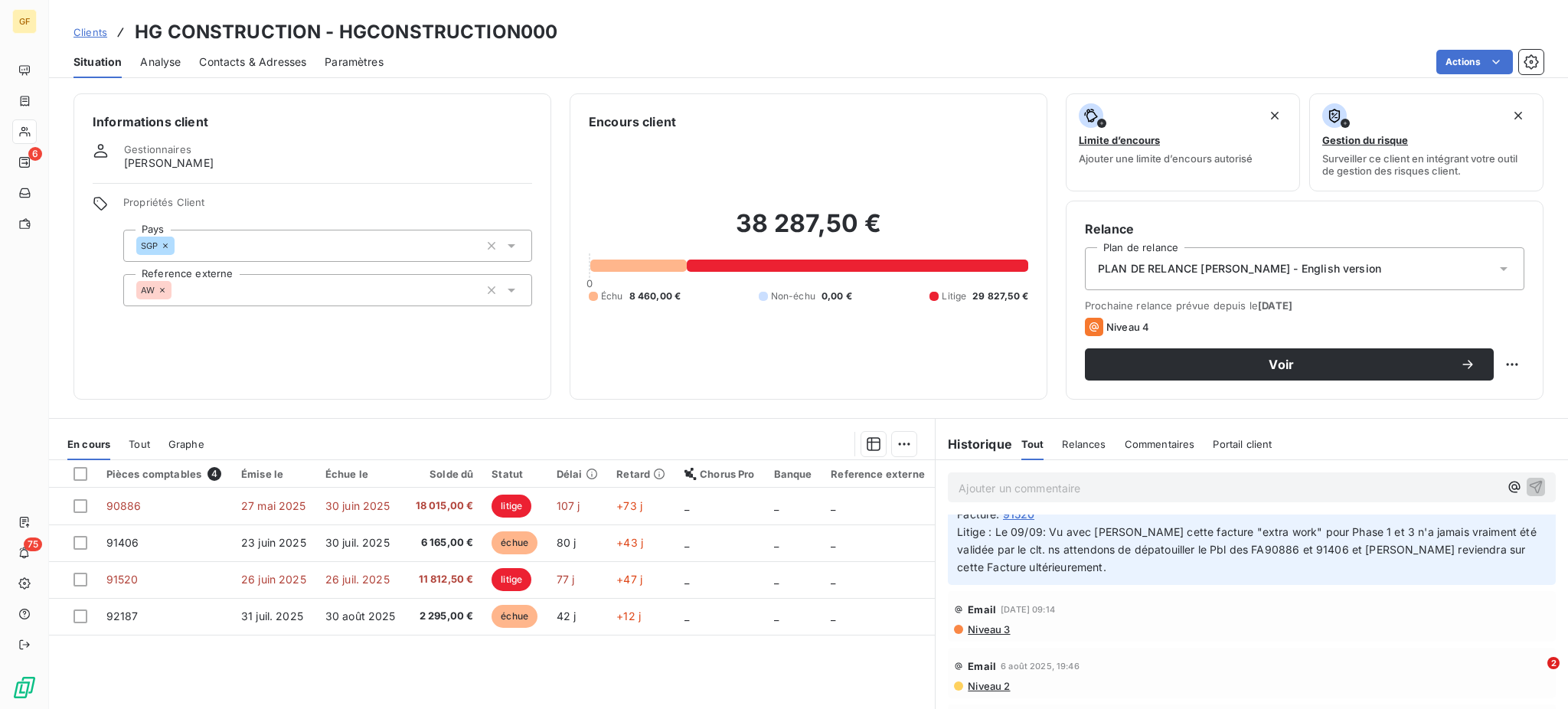
click at [966, 631] on span "Niveau 3" at bounding box center [988, 629] width 44 height 12
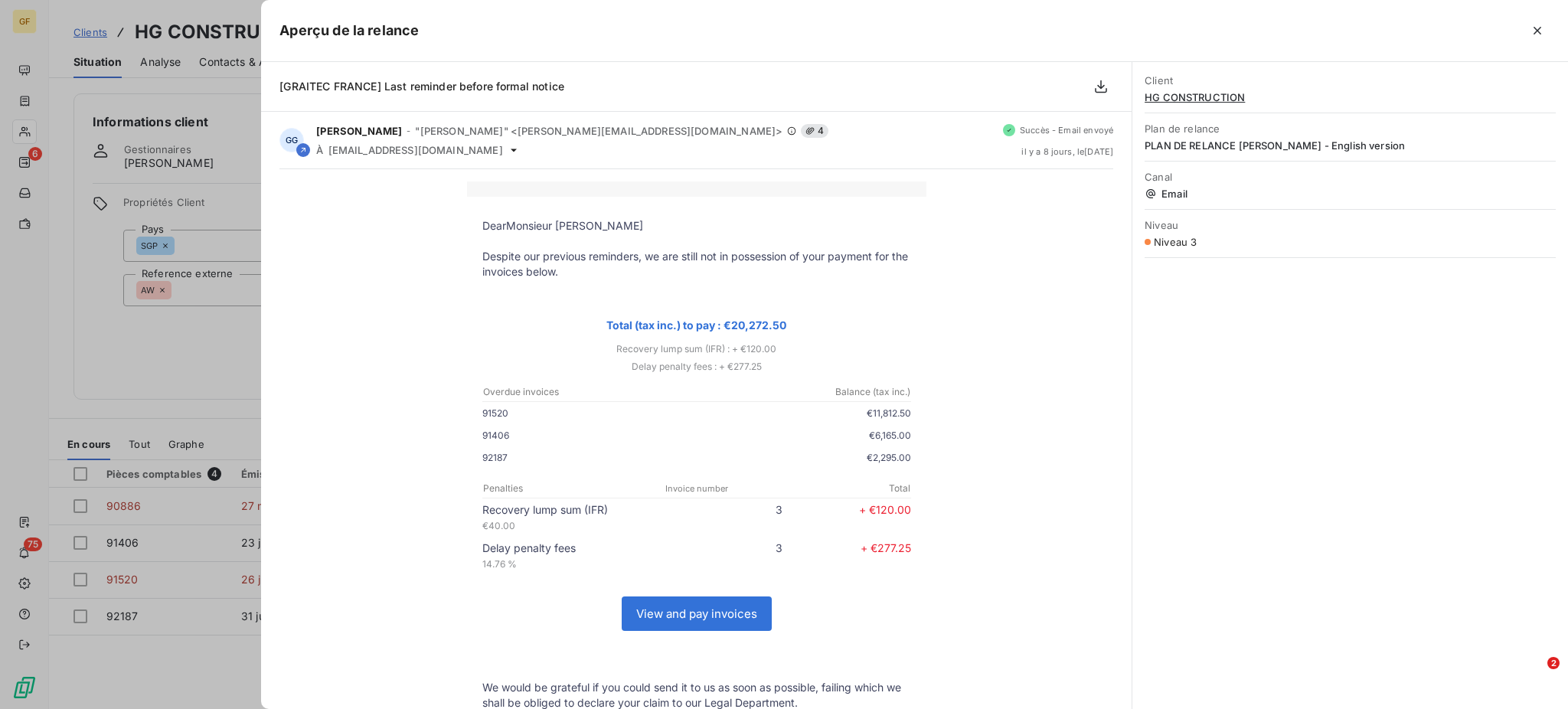
click at [1538, 36] on icon "button" at bounding box center [1536, 30] width 15 height 15
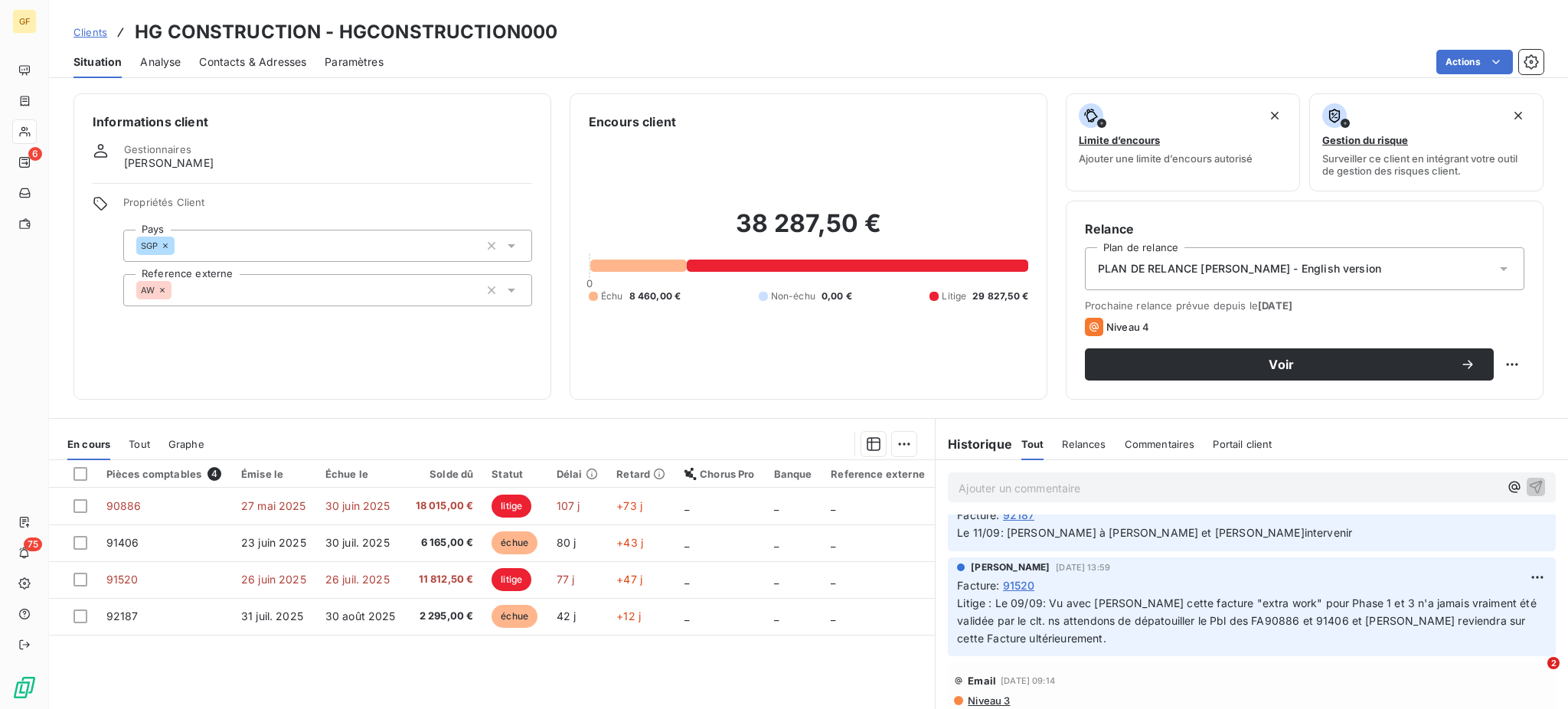
scroll to position [0, 0]
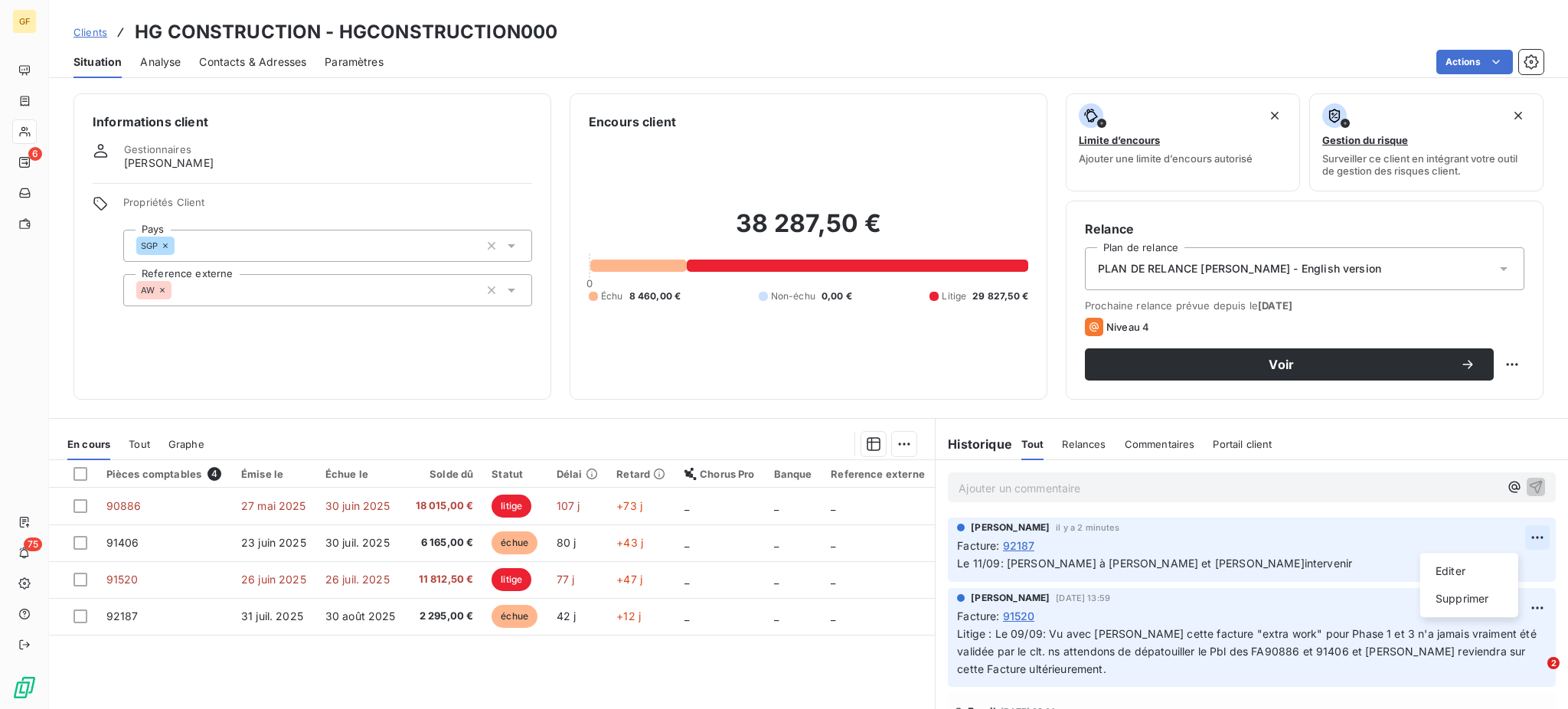
click at [1508, 538] on html "GF 6 75 Clients HG CONSTRUCTION - HGCONSTRUCTION000 Situation Analyse Contacts …" at bounding box center [784, 354] width 1568 height 709
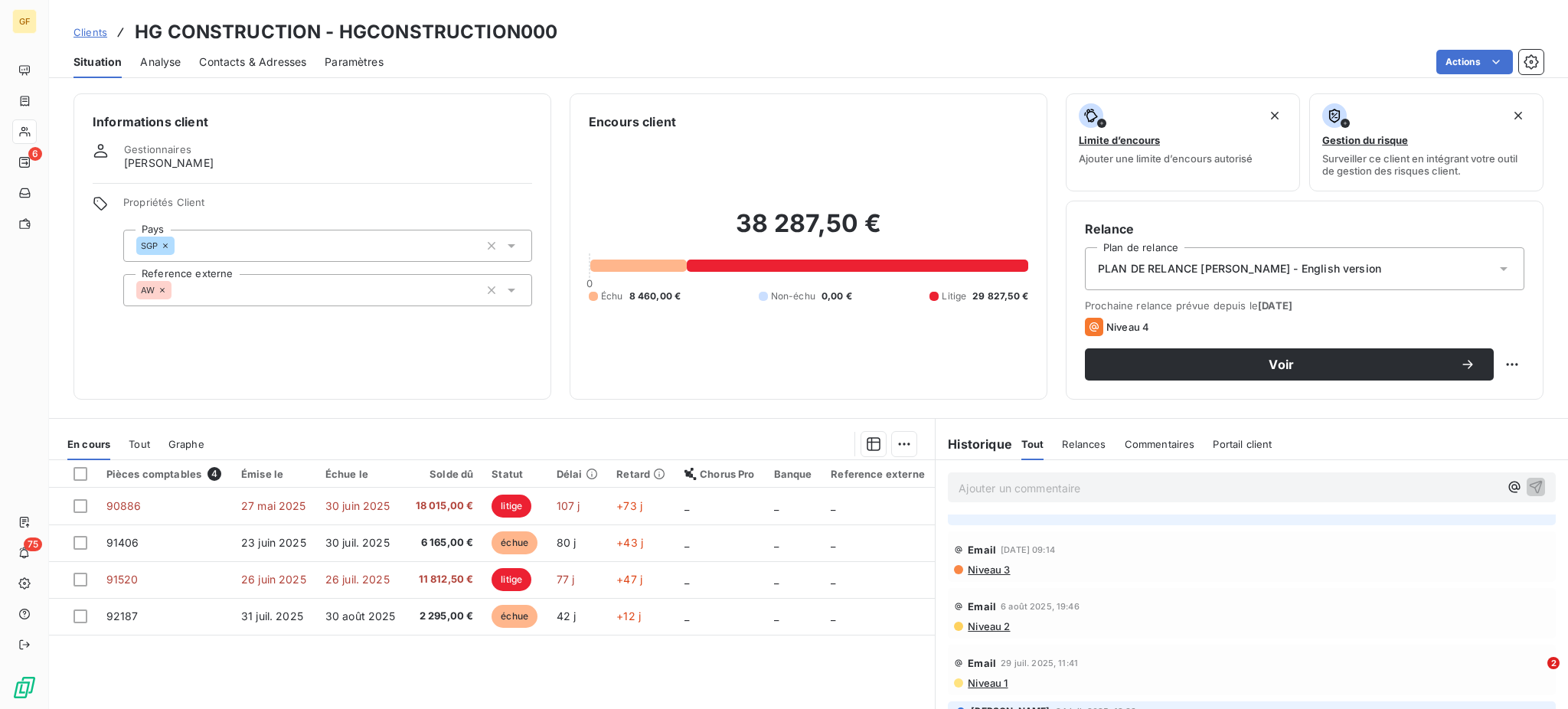
scroll to position [204, 0]
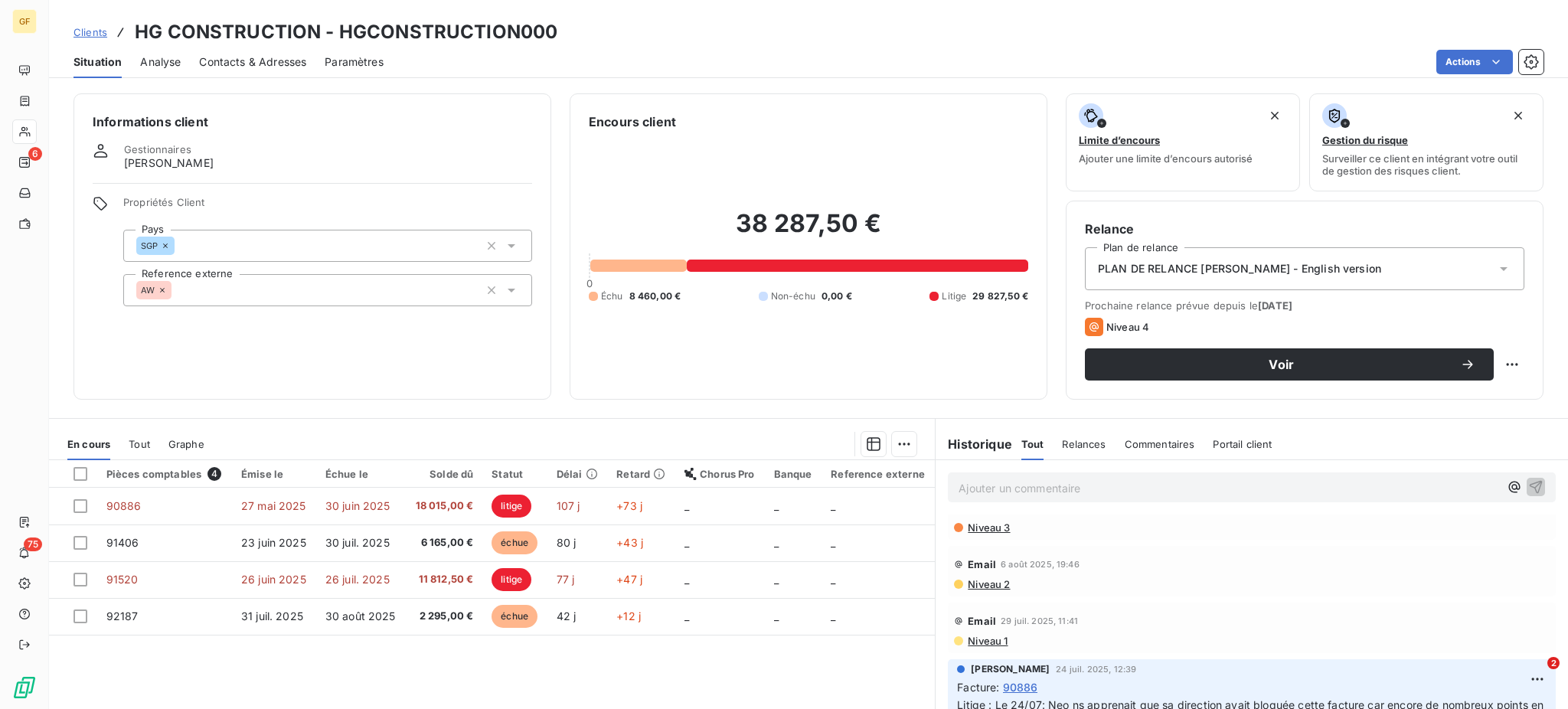
click at [975, 523] on span "Niveau 3" at bounding box center [988, 528] width 44 height 12
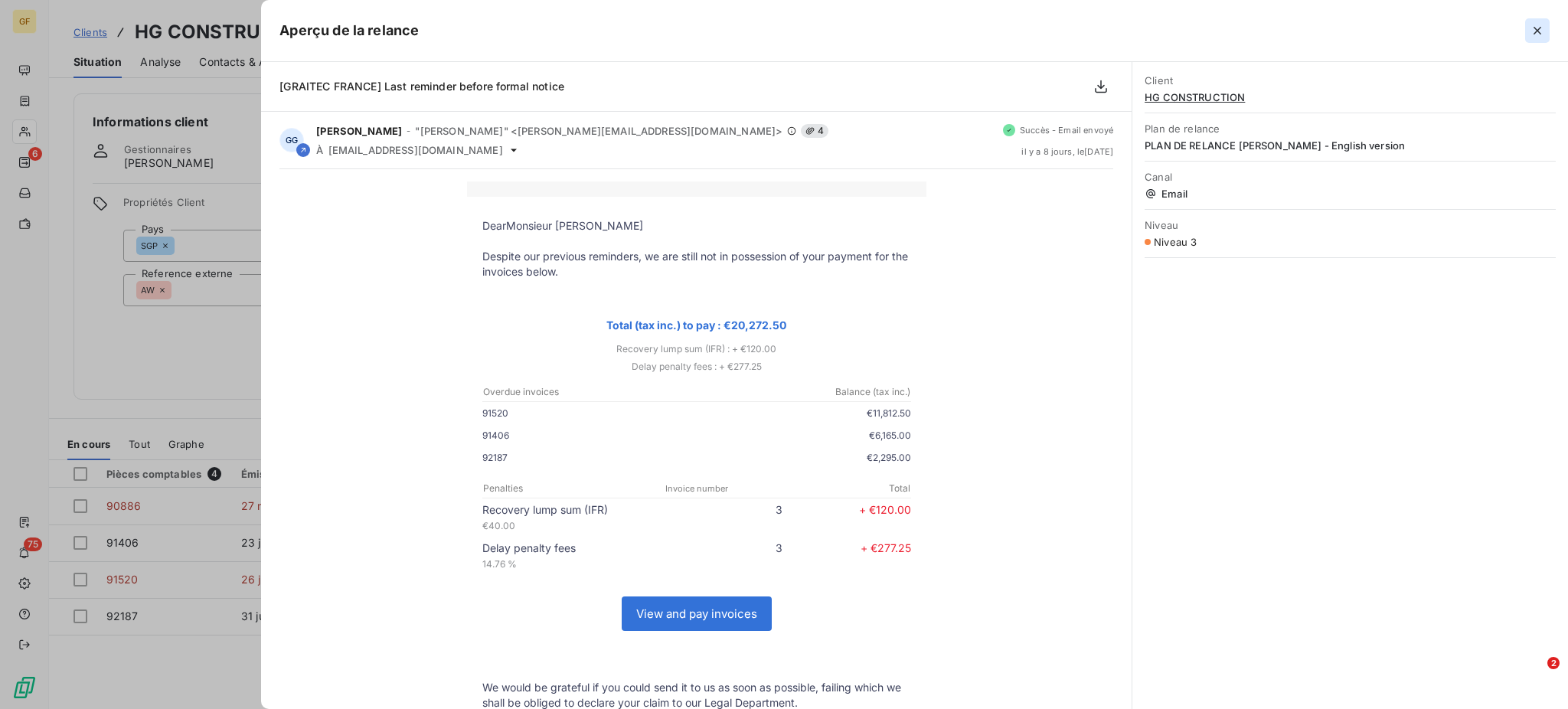
click at [1534, 35] on icon "button" at bounding box center [1536, 30] width 15 height 15
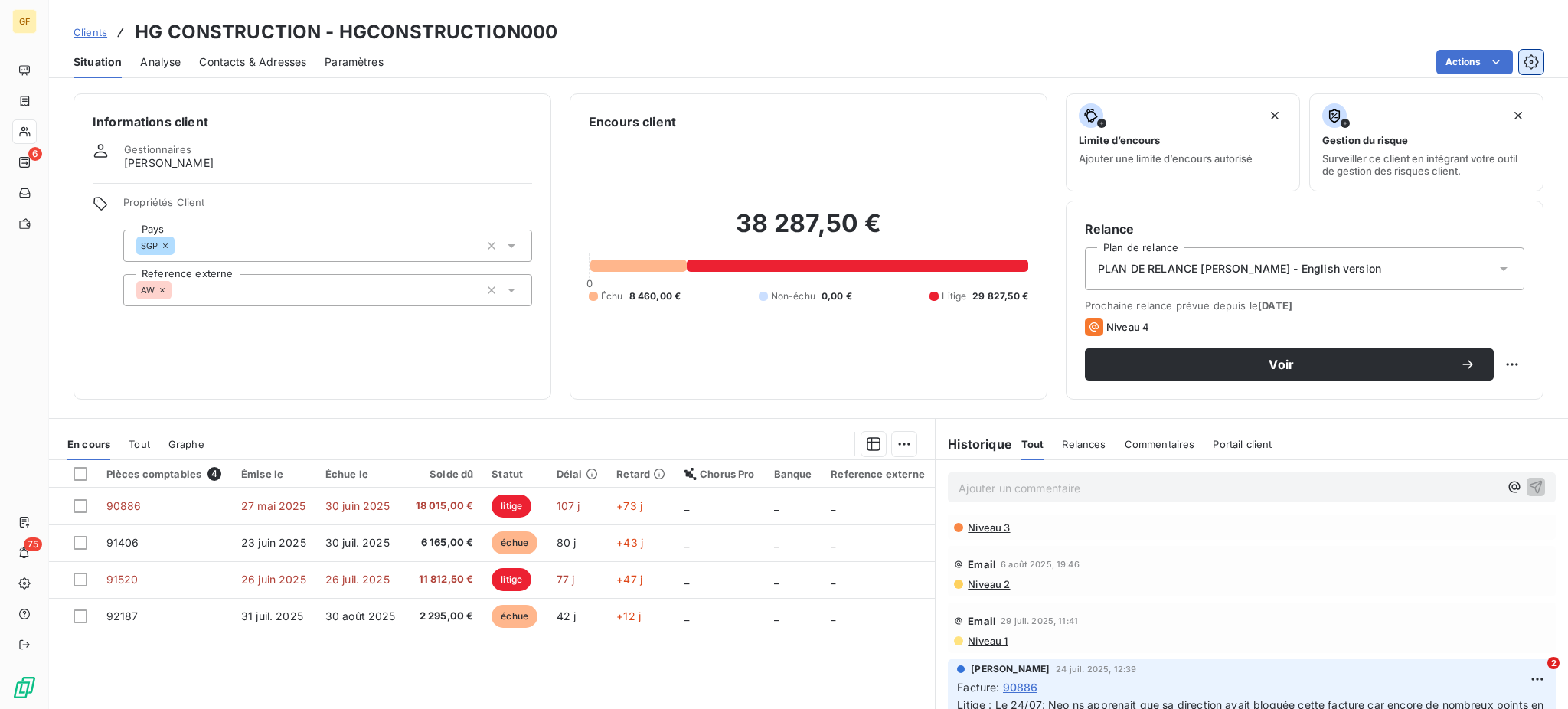
click at [1532, 66] on icon "button" at bounding box center [1530, 62] width 15 height 15
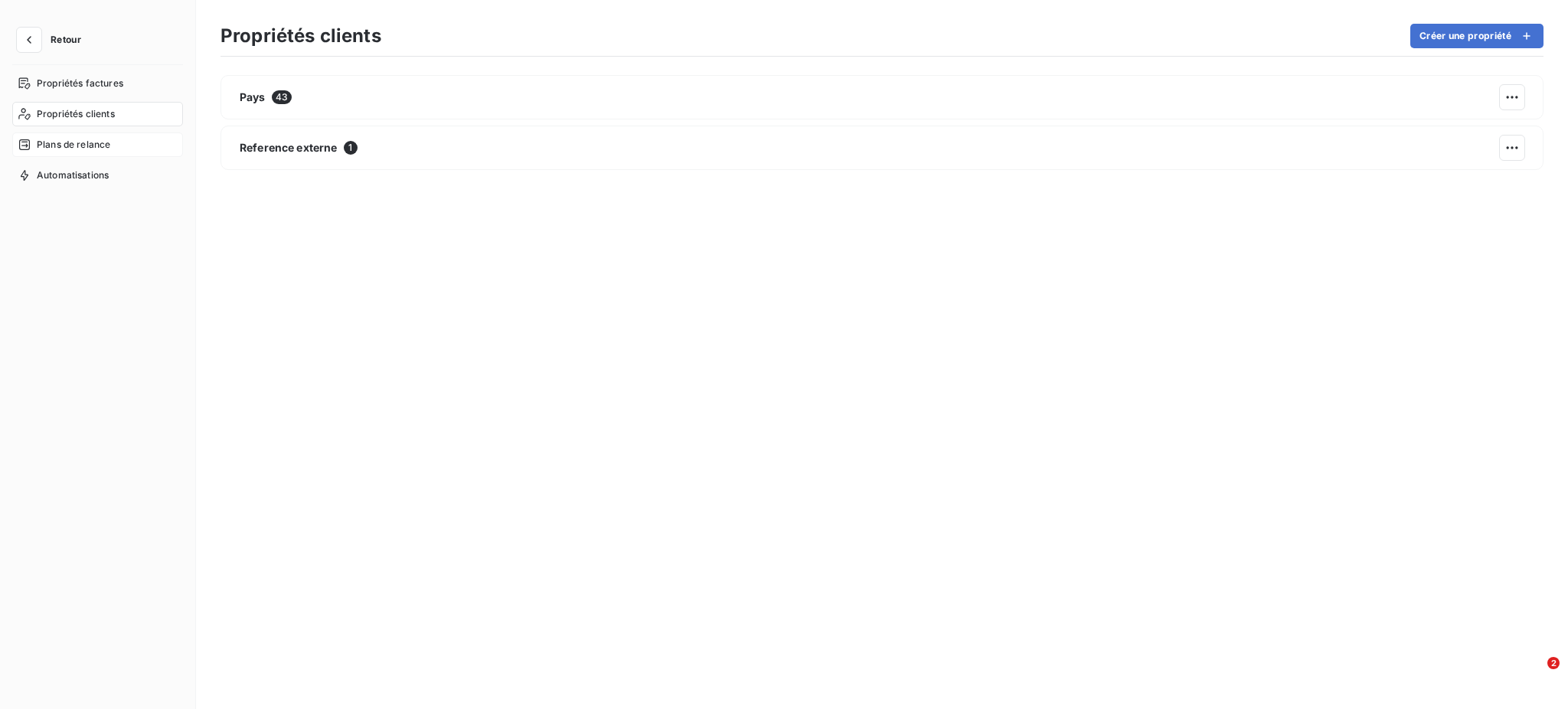
click at [78, 140] on span "Plans de relance" at bounding box center [74, 144] width 74 height 14
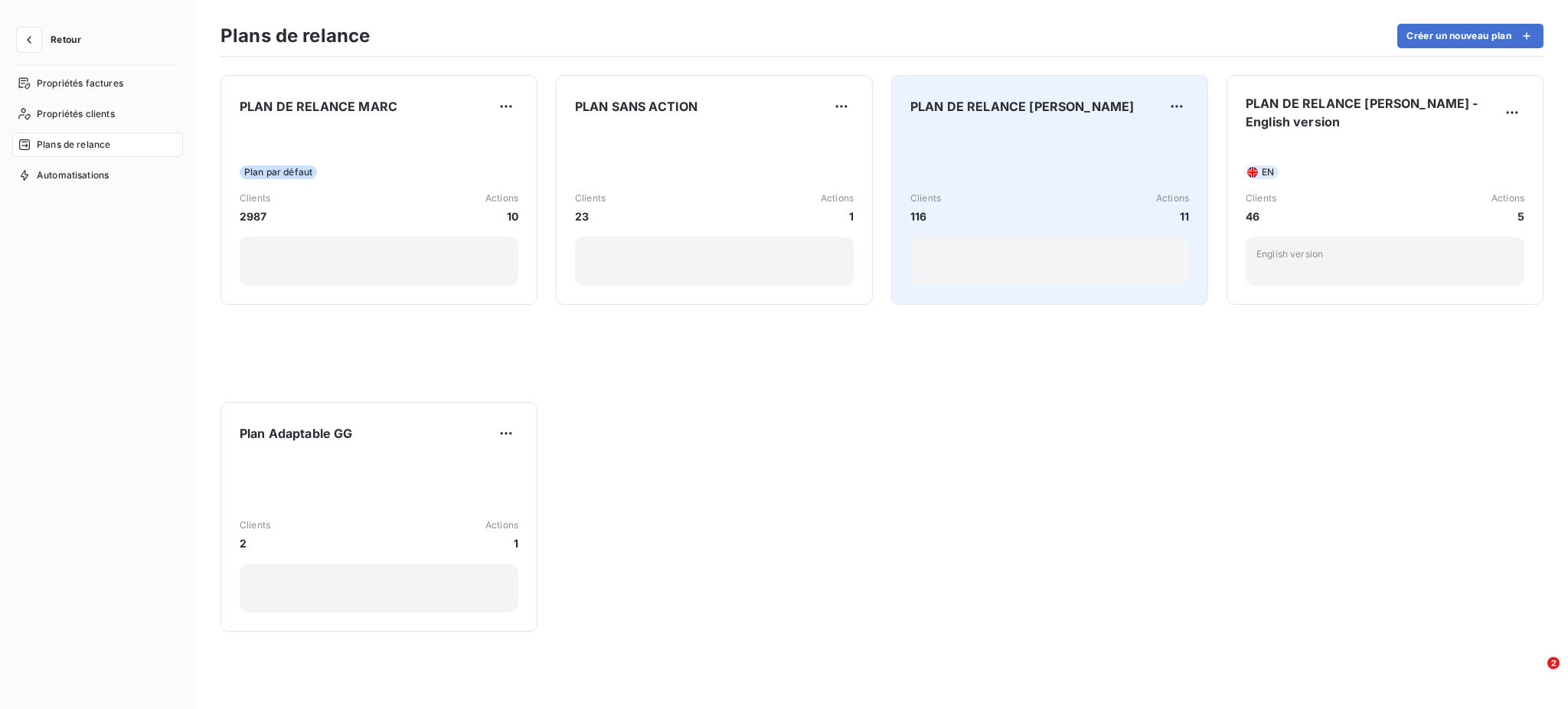
click at [1080, 214] on div "Clients 116 Actions 11" at bounding box center [1049, 207] width 279 height 33
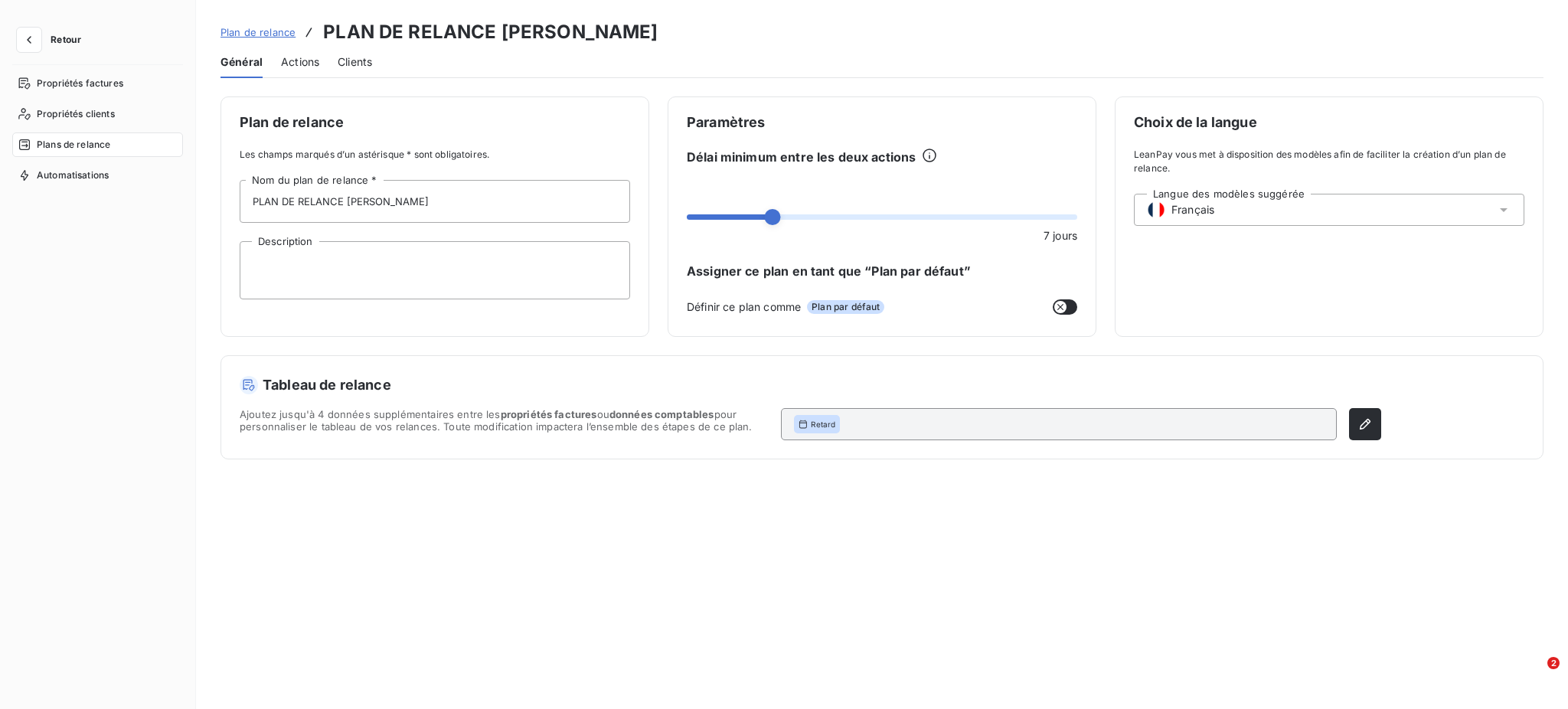
click at [298, 63] on span "Actions" at bounding box center [300, 62] width 38 height 15
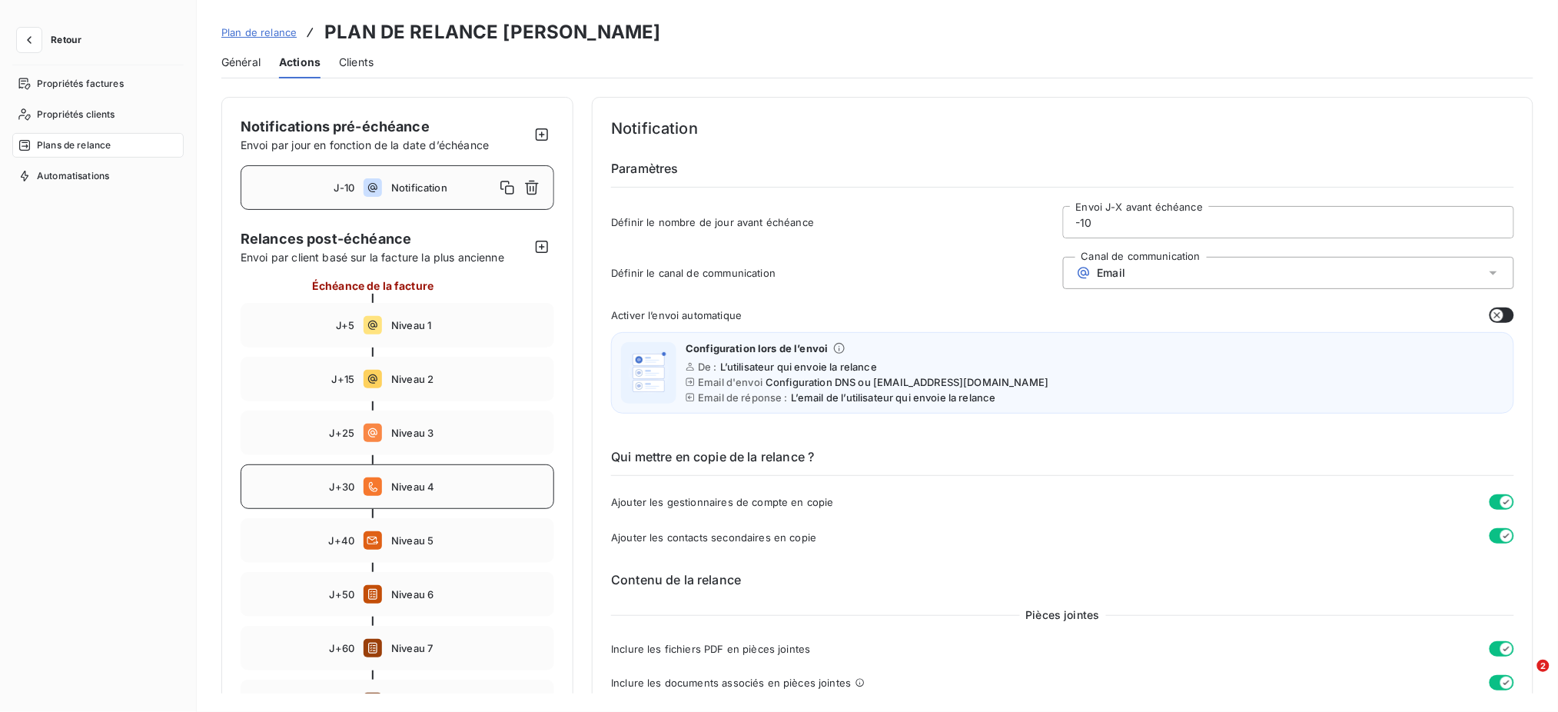
click at [413, 491] on span "Niveau 4" at bounding box center [467, 487] width 153 height 12
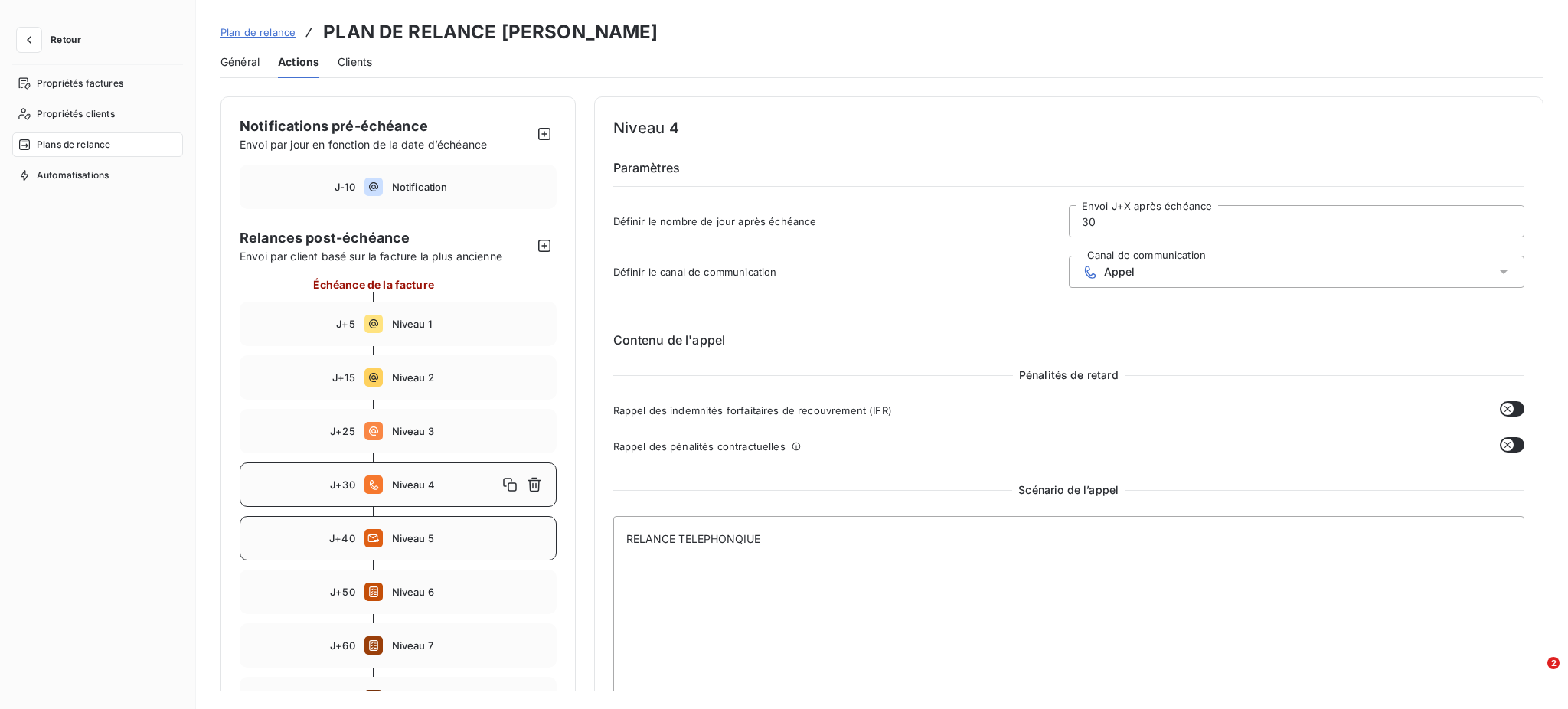
click at [418, 537] on span "Niveau 5" at bounding box center [469, 538] width 154 height 12
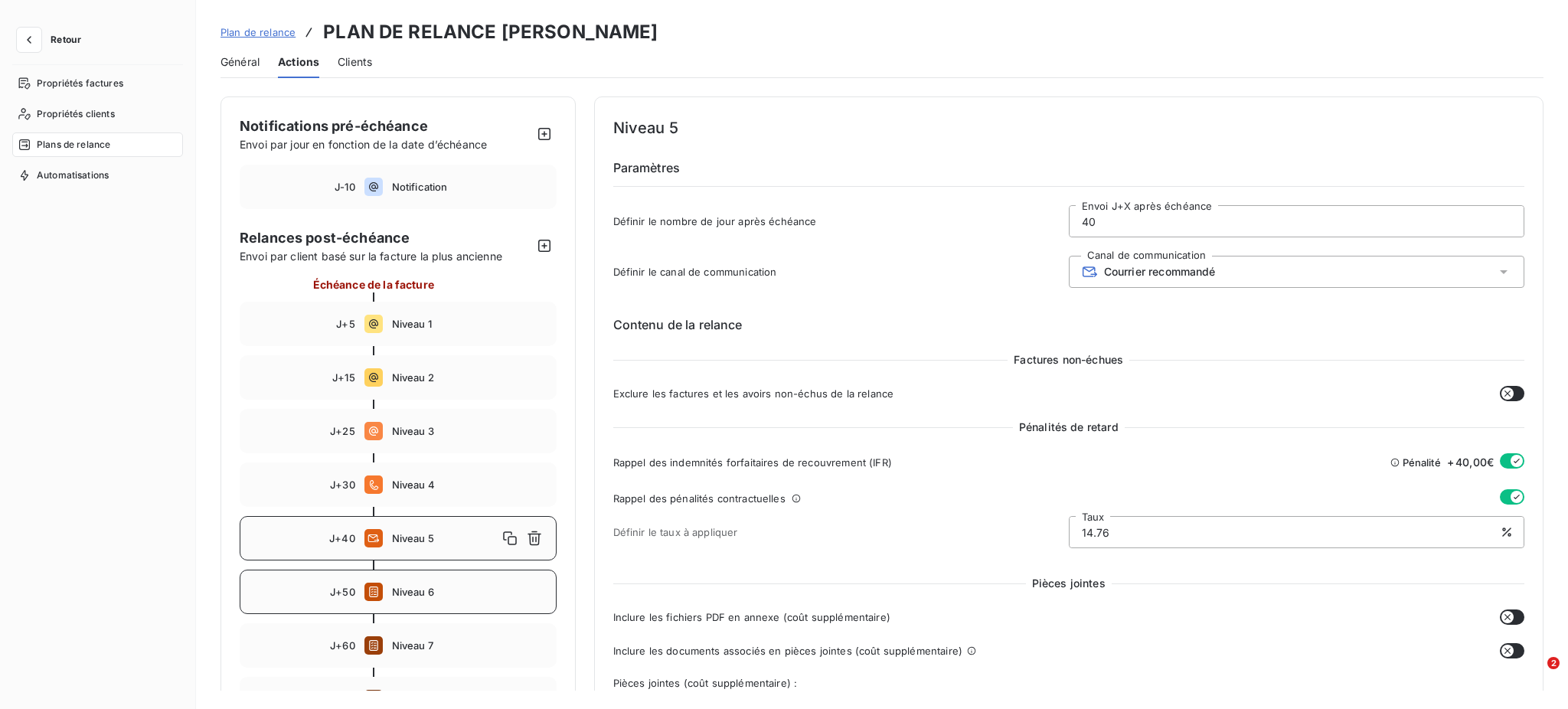
click at [413, 590] on span "Niveau 6" at bounding box center [469, 591] width 154 height 12
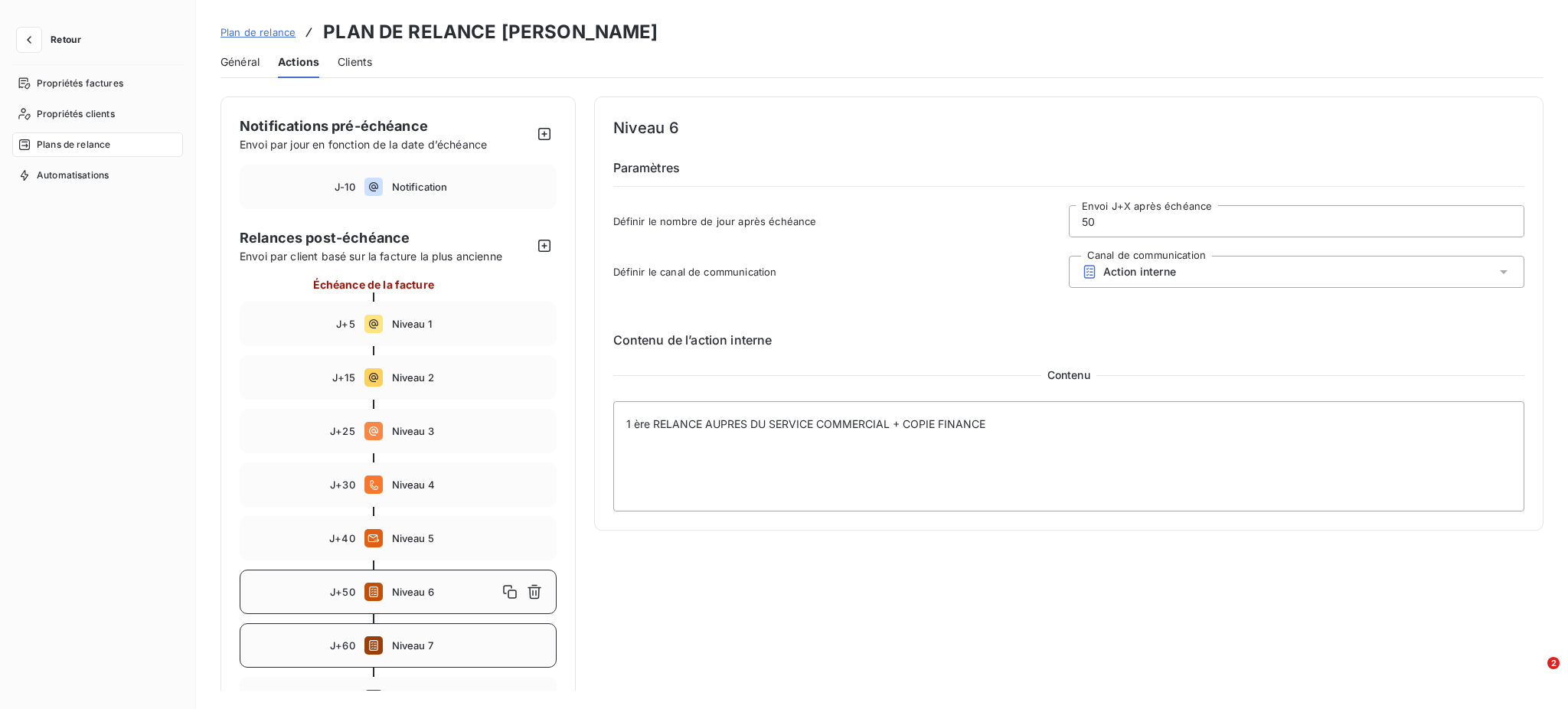
click at [402, 640] on span "Niveau 7" at bounding box center [469, 645] width 154 height 12
type input "60"
type textarea "2ème RELANCE AUPRES DU SERVICE COMMERCIAL + COPIE FINANCE"
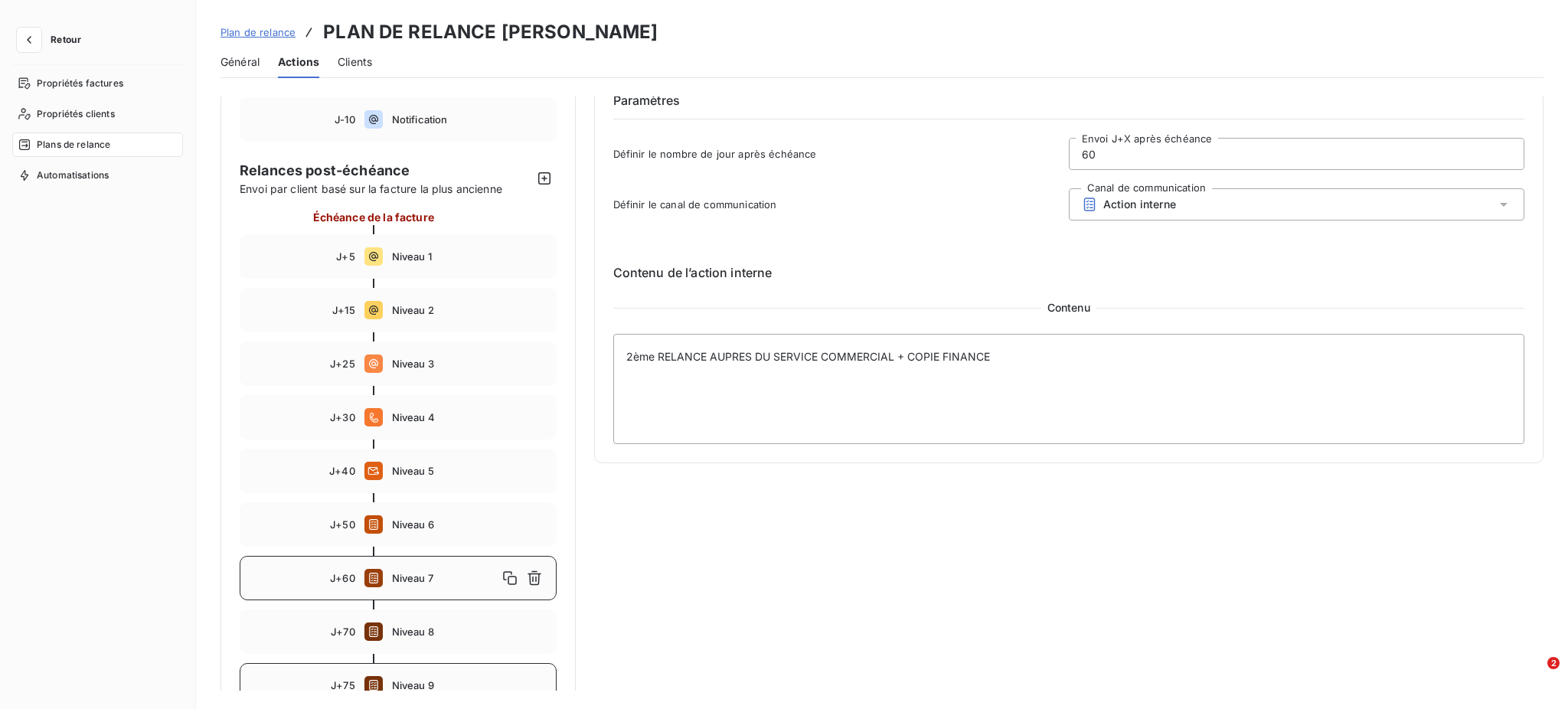
scroll to position [102, 0]
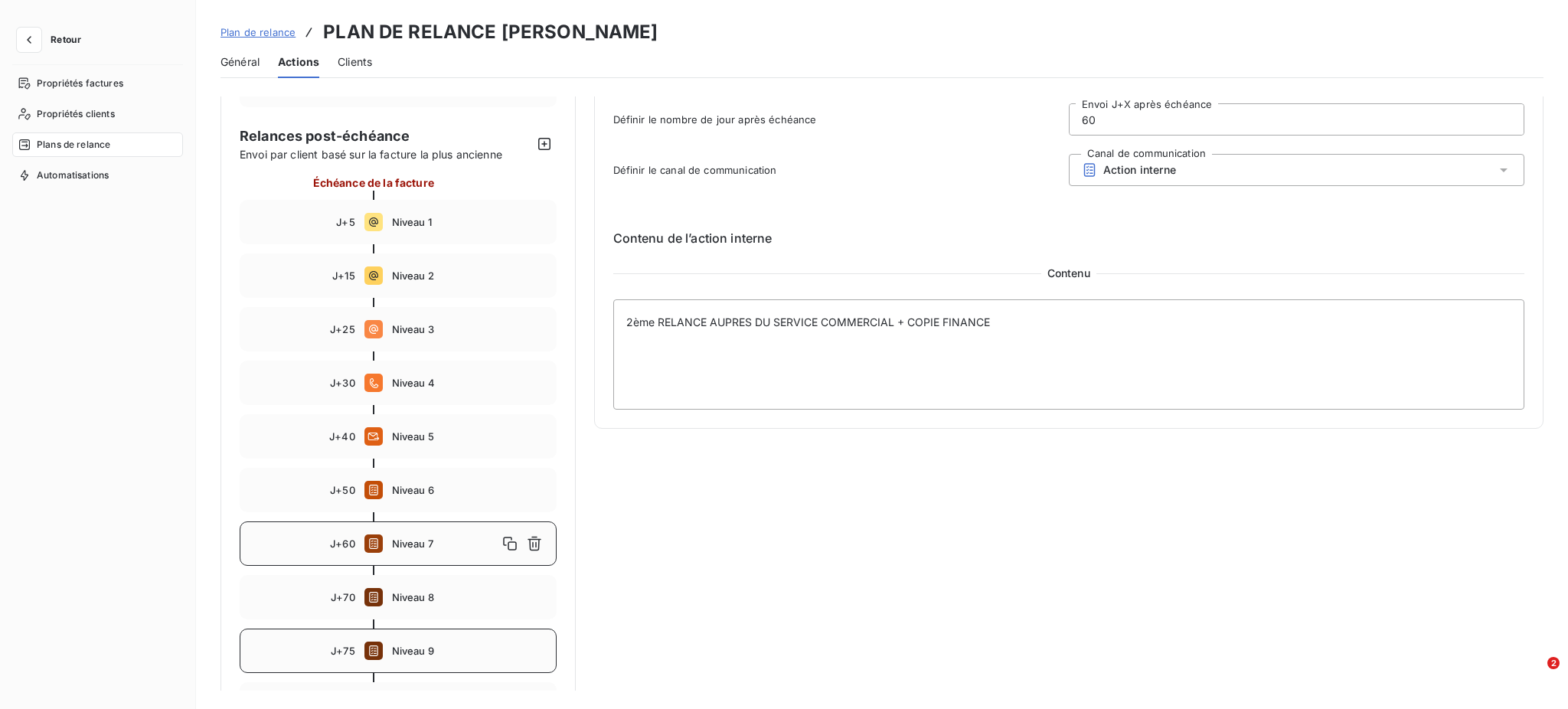
click at [436, 647] on span "Niveau 9" at bounding box center [469, 650] width 154 height 12
type input "75"
type textarea "DEMANDE VALIDATION A LA FINANCE POUR DEPOT ATRADIUS OU AVOCATS < 3 000.00 : [PE…"
click at [23, 42] on icon "button" at bounding box center [29, 39] width 15 height 15
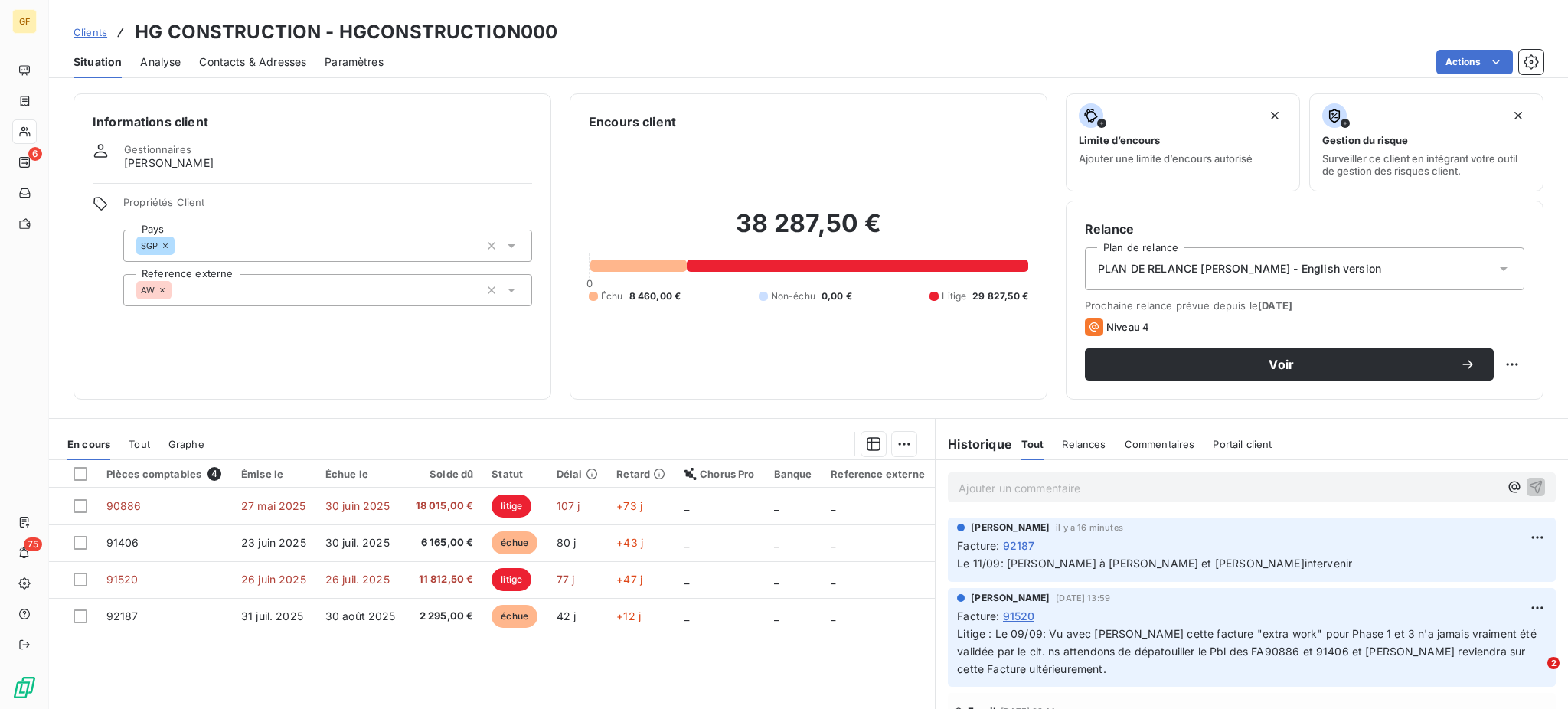
scroll to position [204, 0]
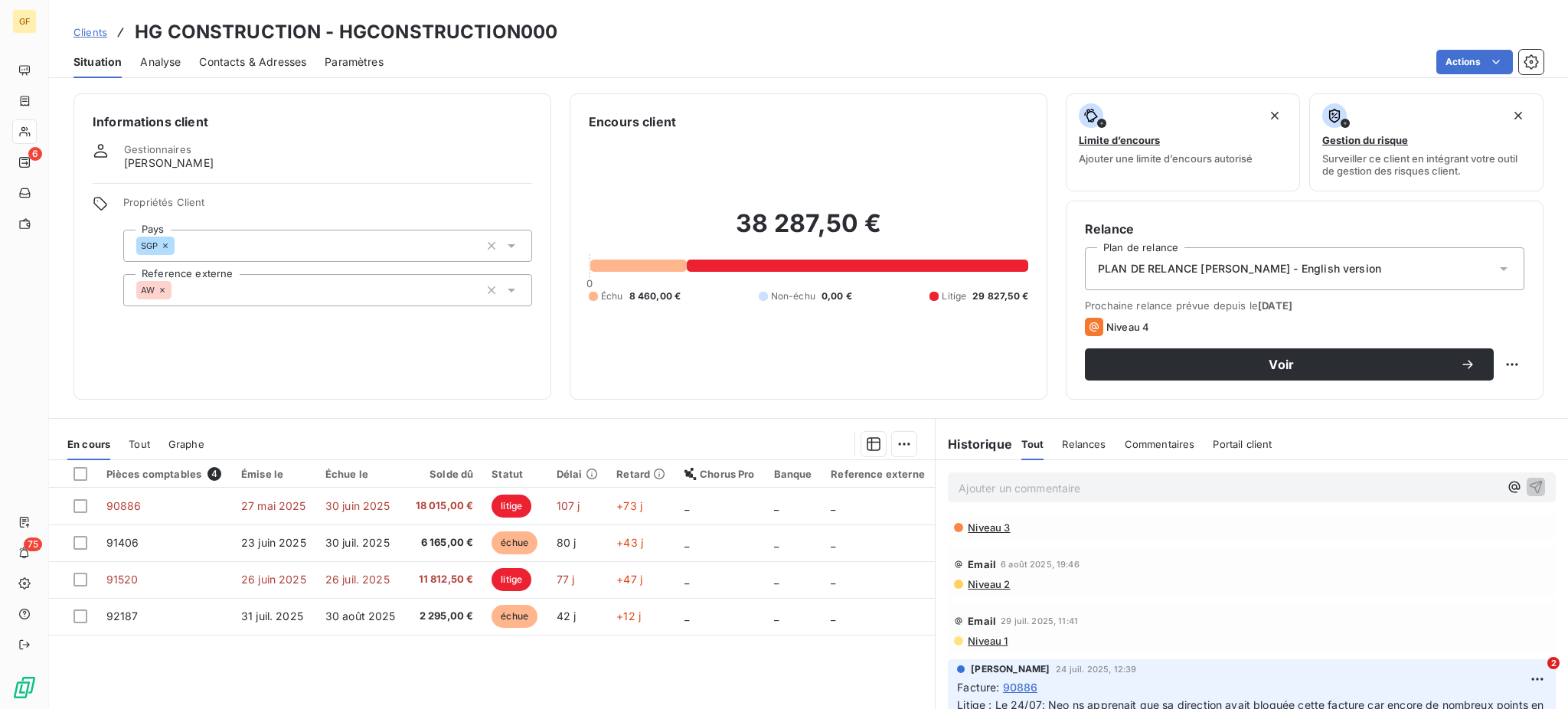
click at [979, 582] on span "Niveau 2" at bounding box center [988, 584] width 44 height 12
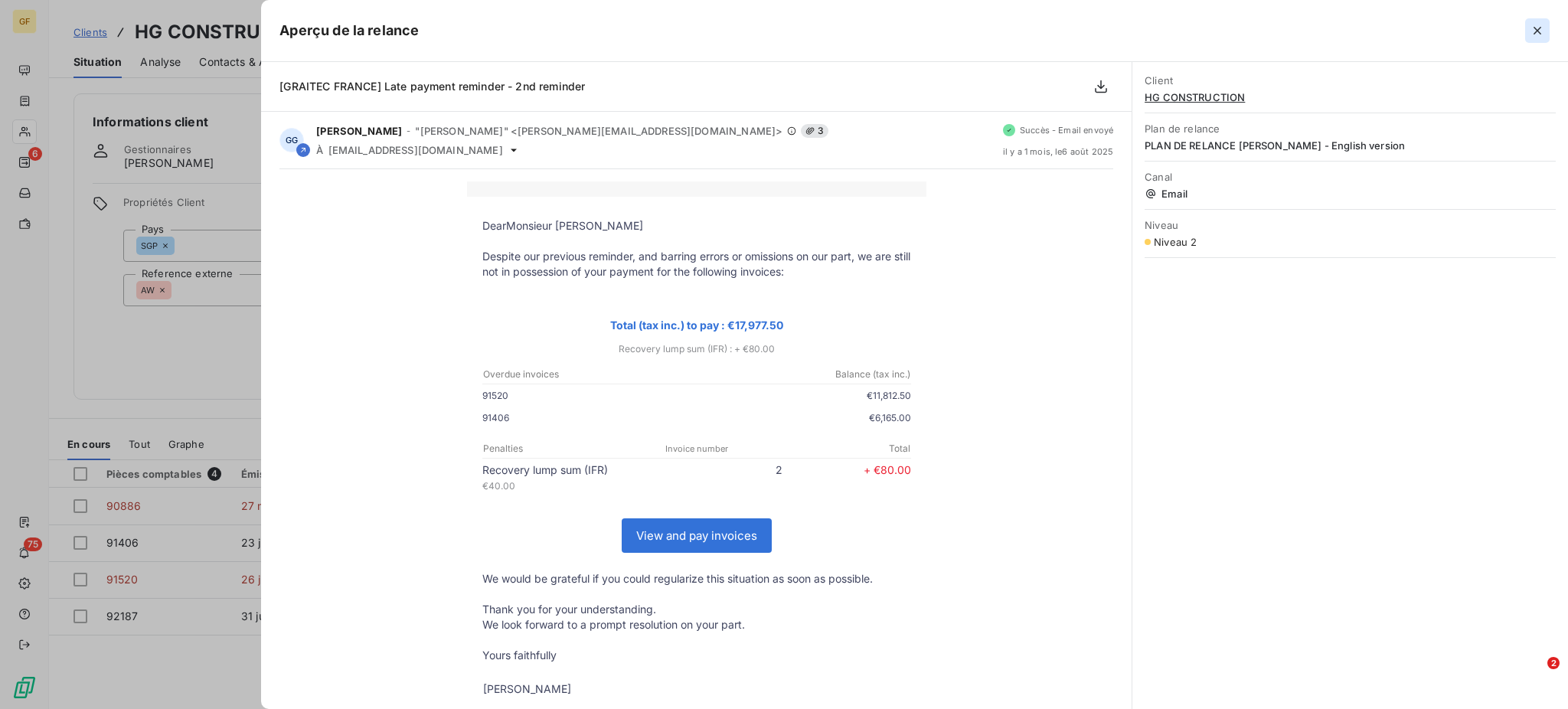
click at [1536, 24] on icon "button" at bounding box center [1536, 30] width 15 height 15
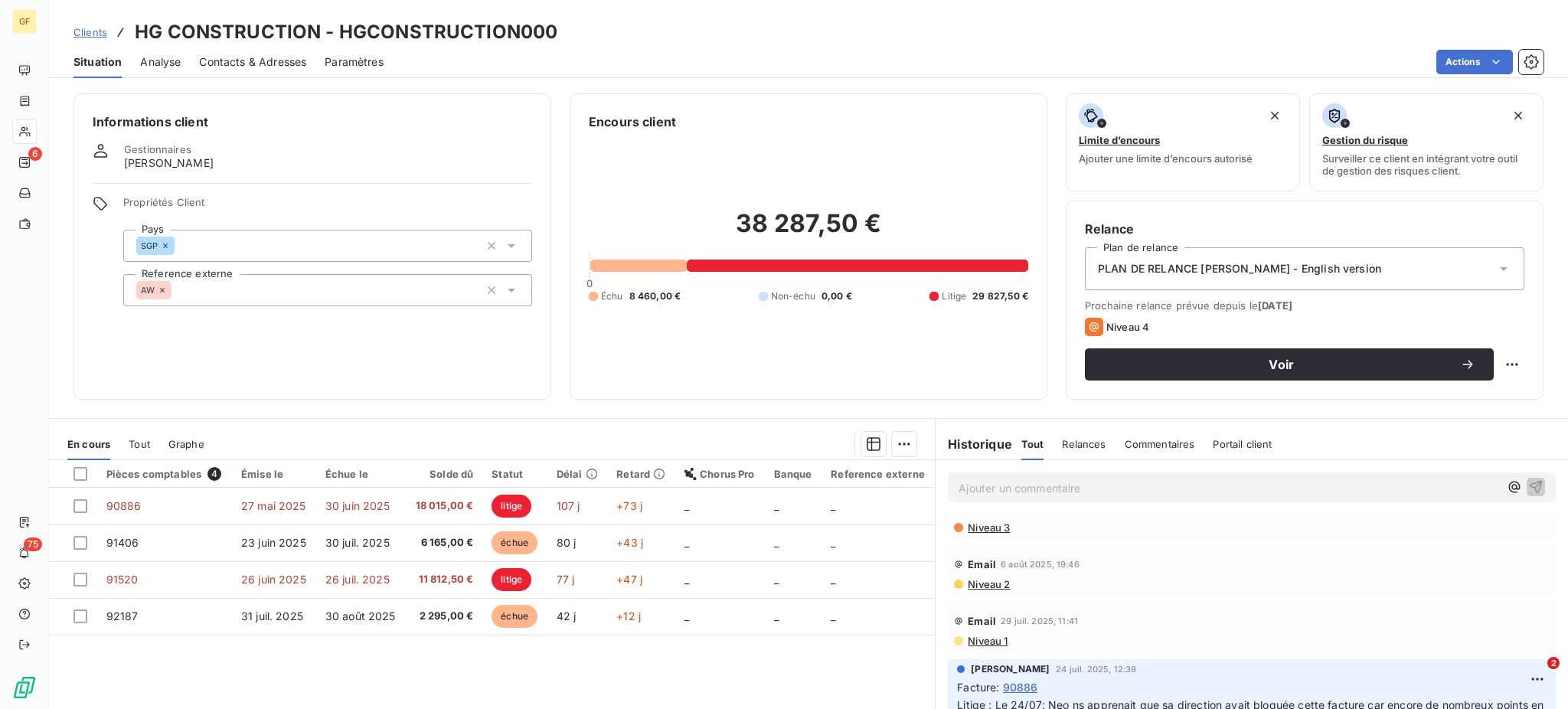
click at [976, 526] on span "Niveau 3" at bounding box center [988, 528] width 44 height 12
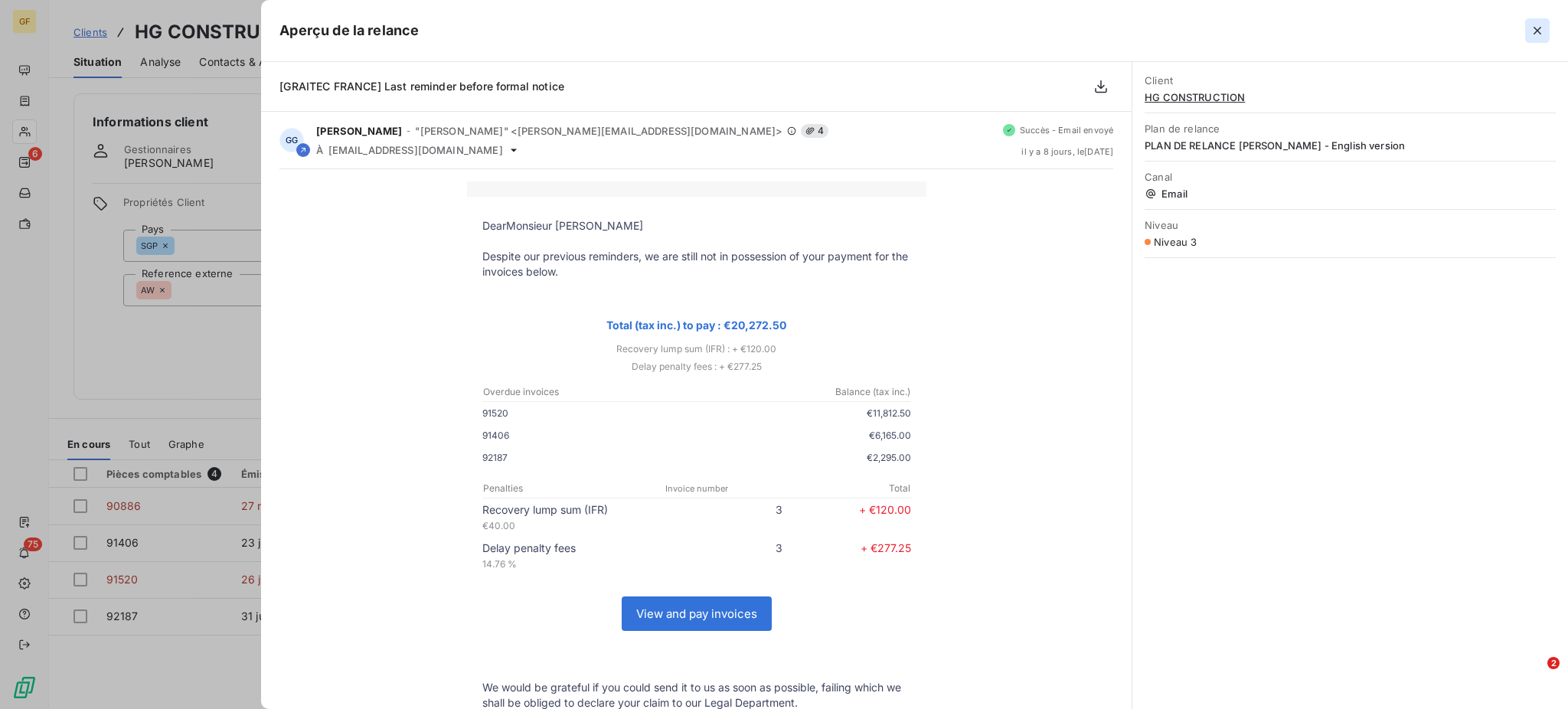
click at [1534, 32] on icon "button" at bounding box center [1536, 30] width 15 height 15
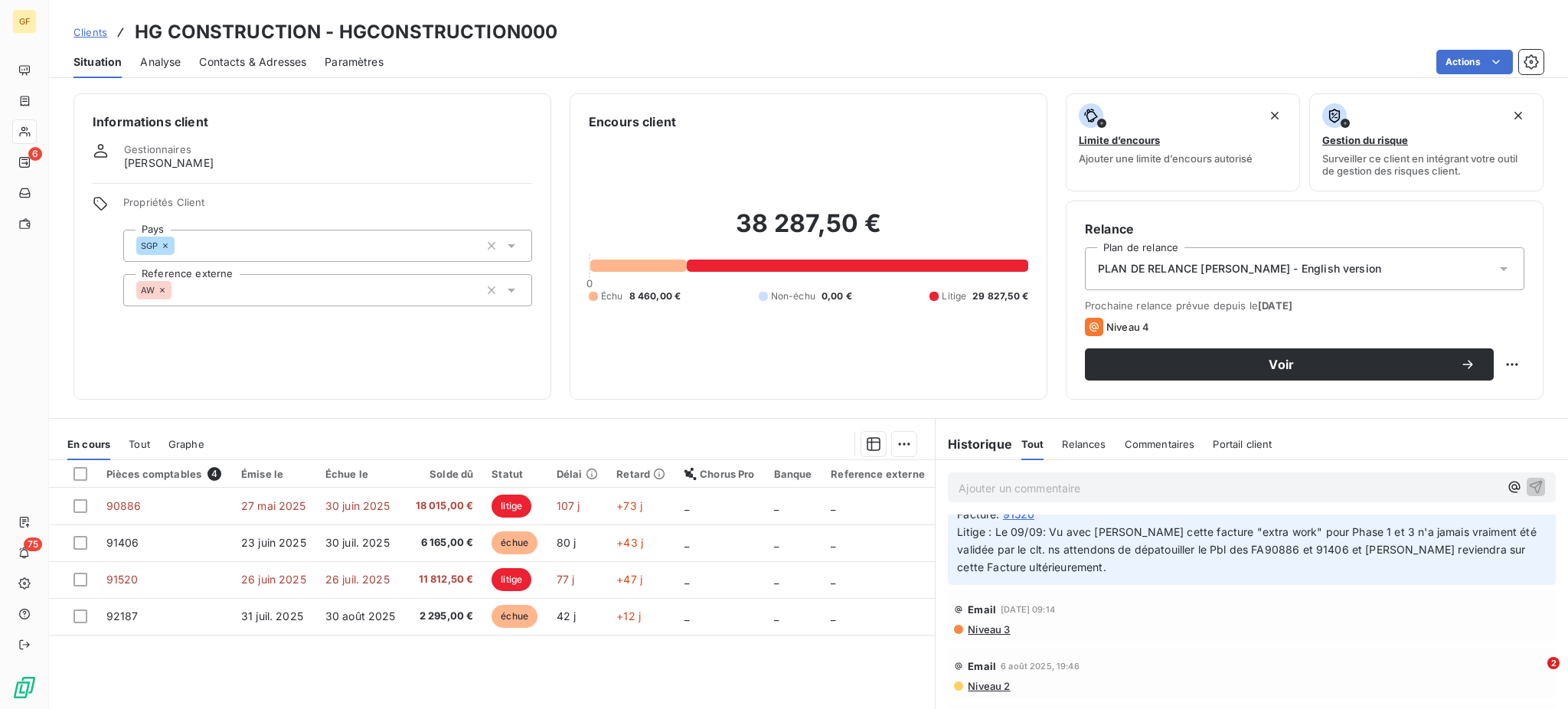
scroll to position [0, 0]
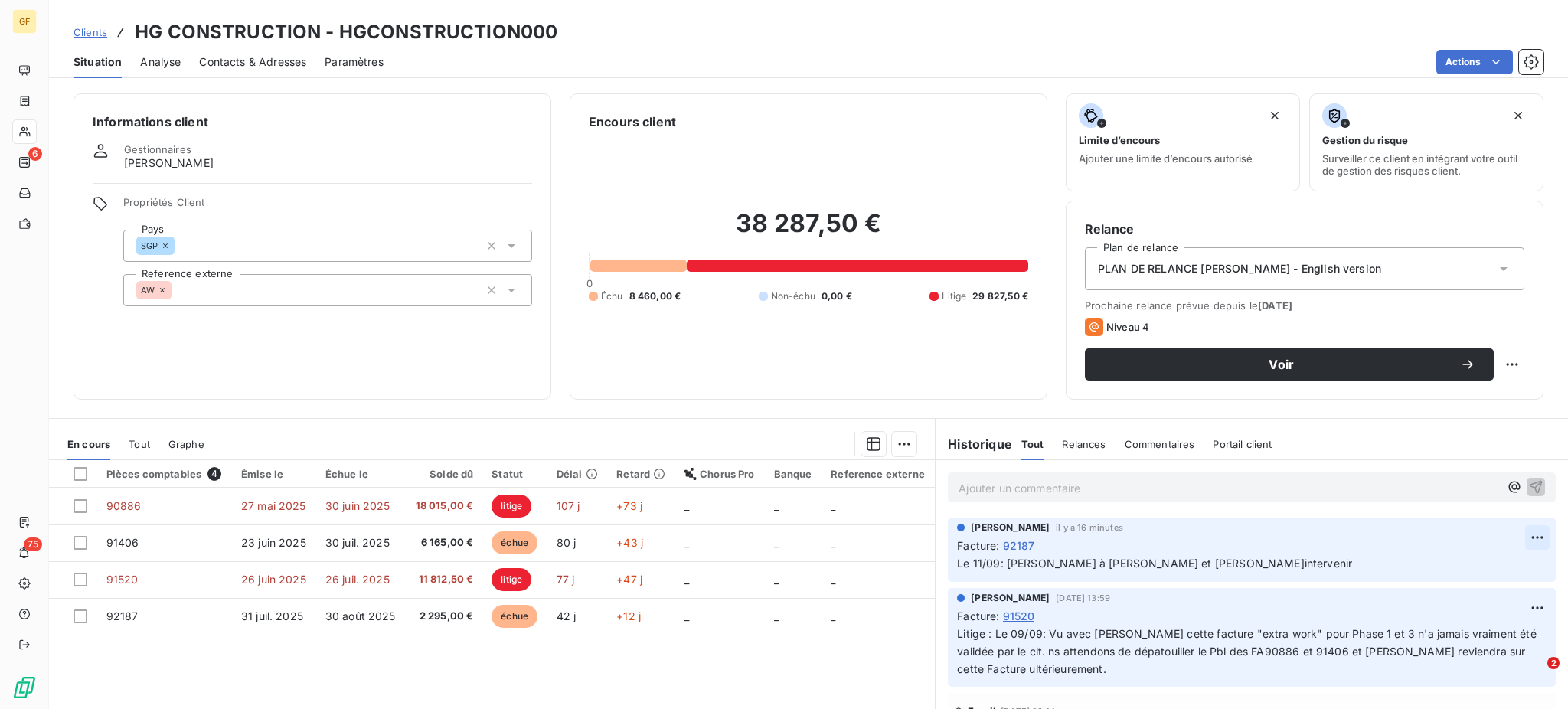
click at [1506, 540] on html "GF 6 75 Clients HG CONSTRUCTION - HGCONSTRUCTION000 Situation Analyse Contacts …" at bounding box center [784, 354] width 1568 height 709
click at [1480, 597] on div "Supprimer" at bounding box center [1468, 598] width 86 height 25
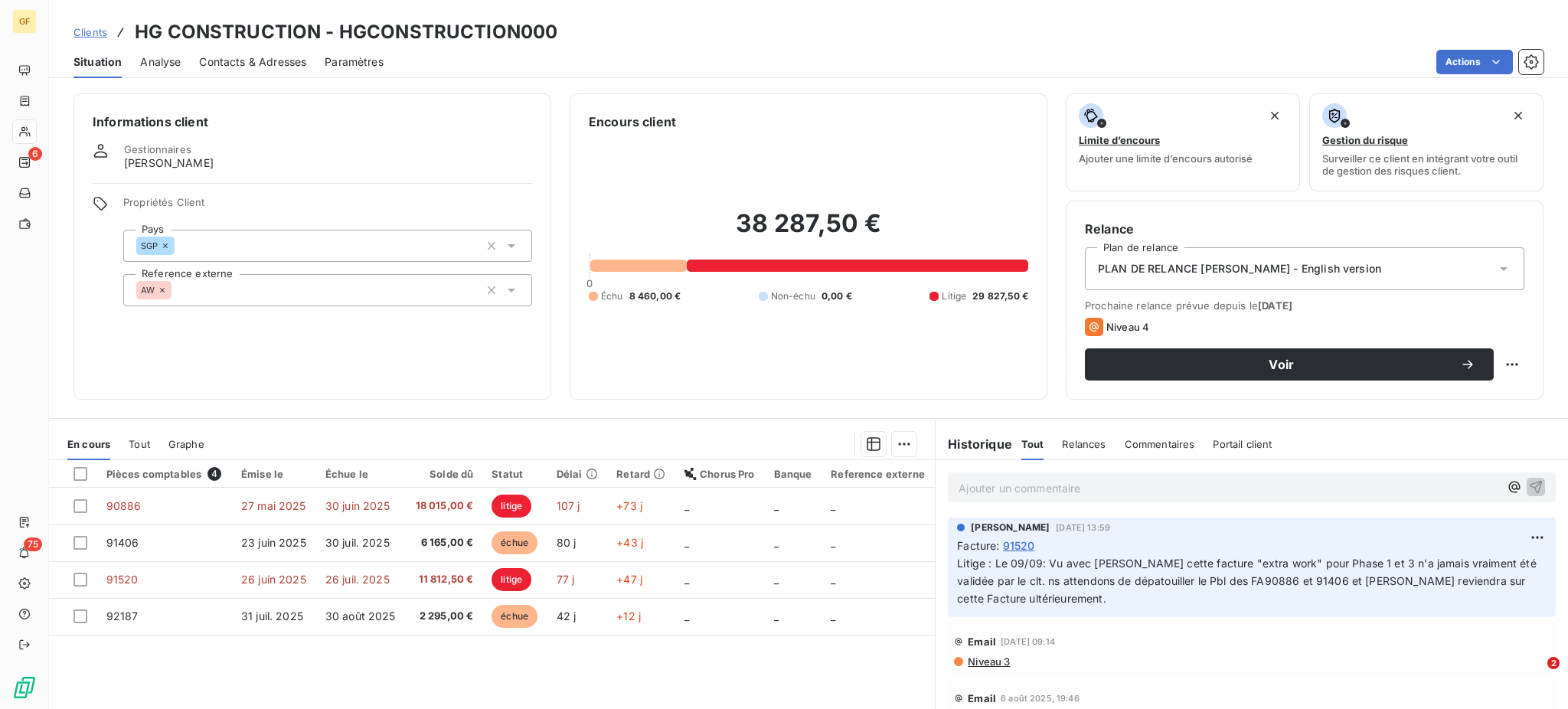
click at [985, 479] on p "Ajouter un commentaire ﻿" at bounding box center [1229, 488] width 541 height 19
click at [1042, 488] on span "La 92187 relancé zn date du 03/09" at bounding box center [1049, 486] width 182 height 13
click at [1039, 488] on span "La 92187 relancé zn date du 03/09" at bounding box center [1049, 486] width 182 height 13
click at [1127, 486] on span "La 92187 relancé en date du 03/09" at bounding box center [1049, 486] width 182 height 13
